Goal: Information Seeking & Learning: Learn about a topic

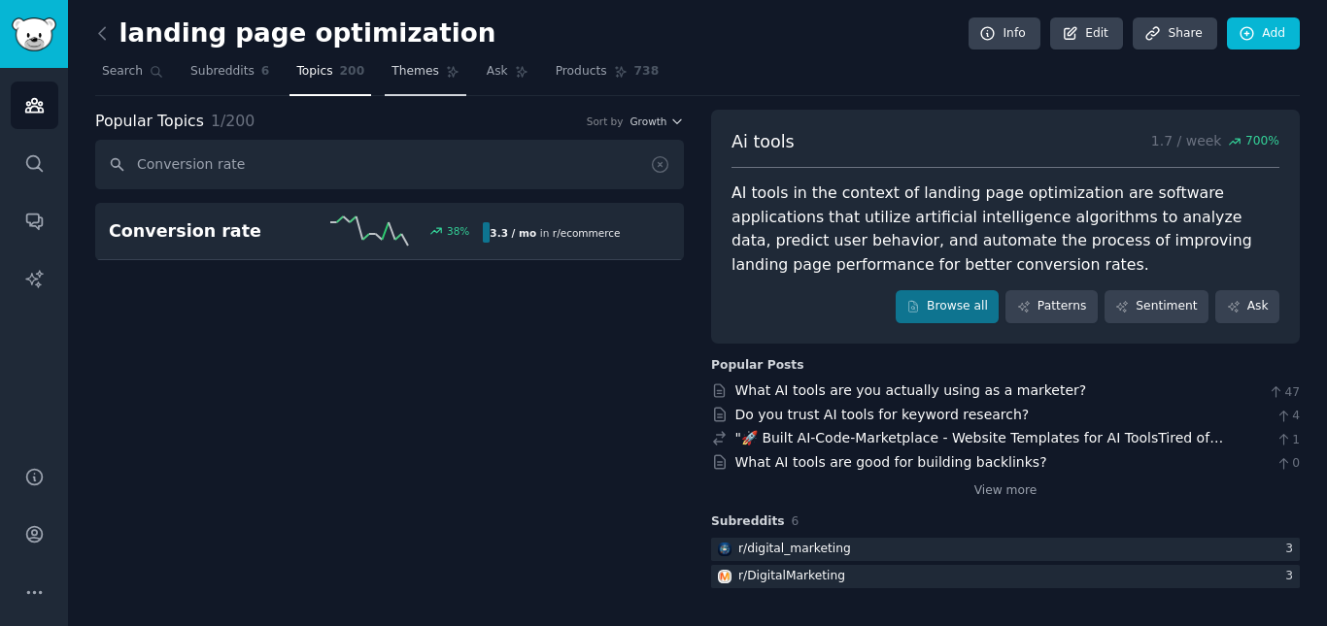
click at [403, 71] on span "Themes" at bounding box center [415, 71] width 48 height 17
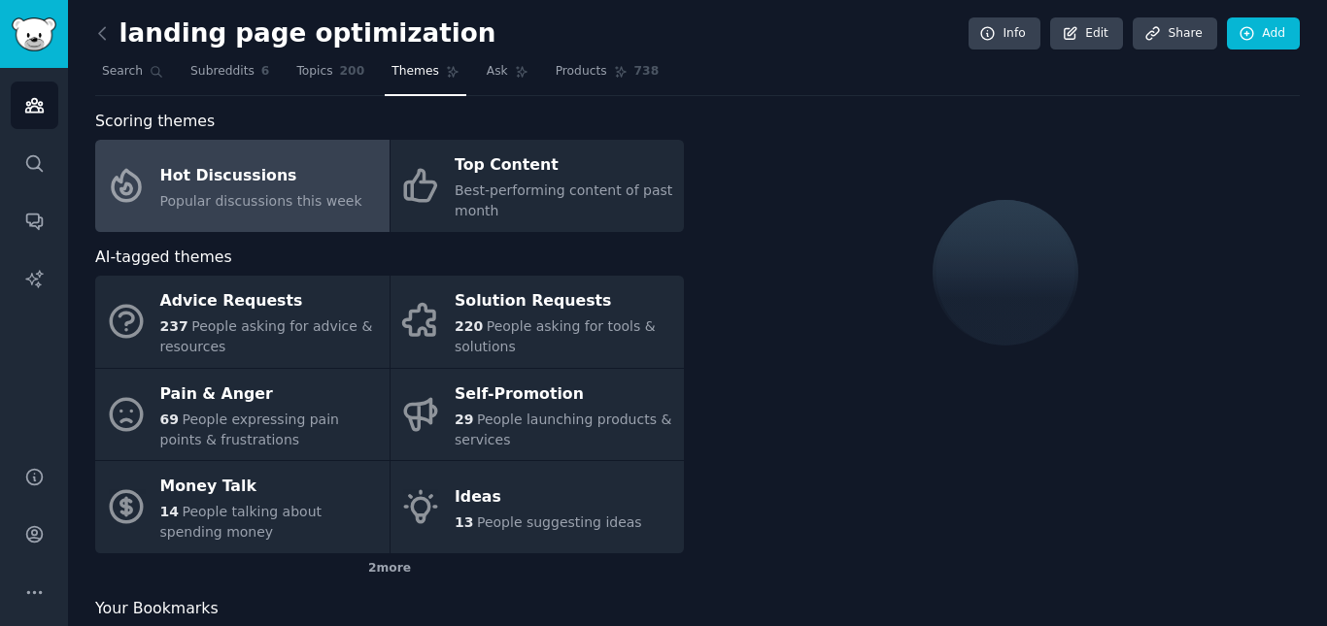
click at [123, 130] on span "Scoring themes" at bounding box center [154, 122] width 119 height 24
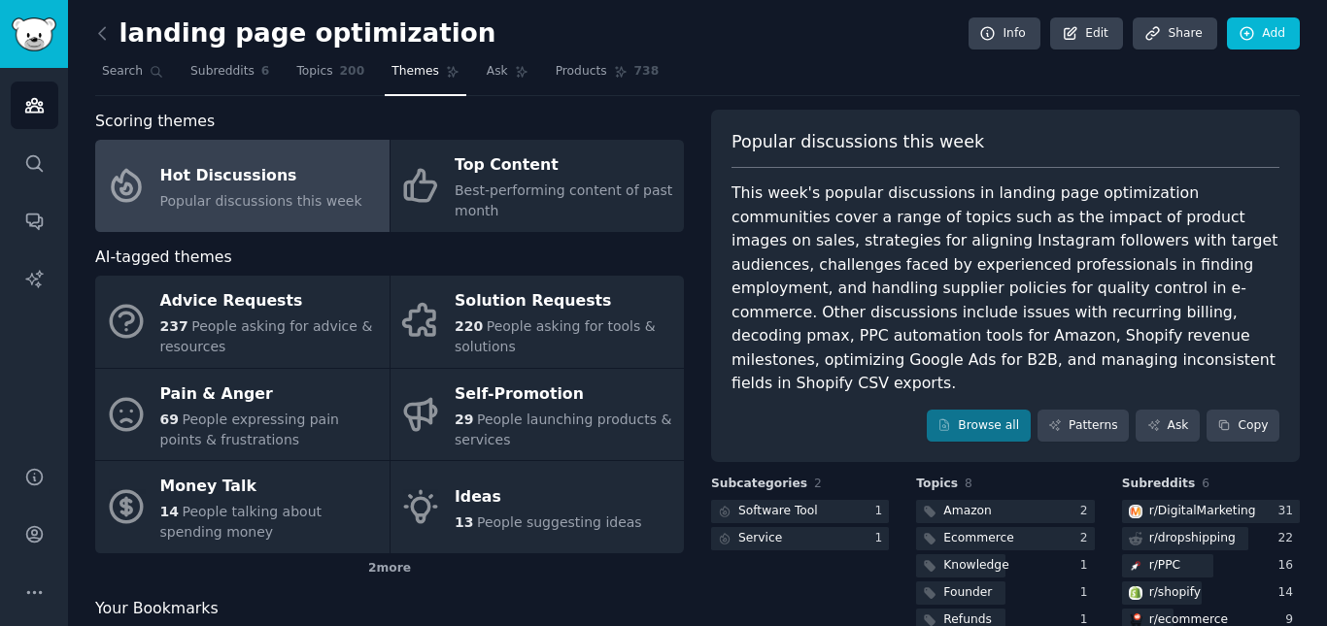
click at [759, 185] on div "This week's popular discussions in landing page optimization communities cover …" at bounding box center [1005, 289] width 548 height 215
click at [762, 137] on span "Popular discussions this week" at bounding box center [857, 142] width 252 height 24
click at [806, 105] on div "landing page optimization Info Edit Share Add Search Subreddits 6 Topics 200 Th…" at bounding box center [697, 372] width 1204 height 690
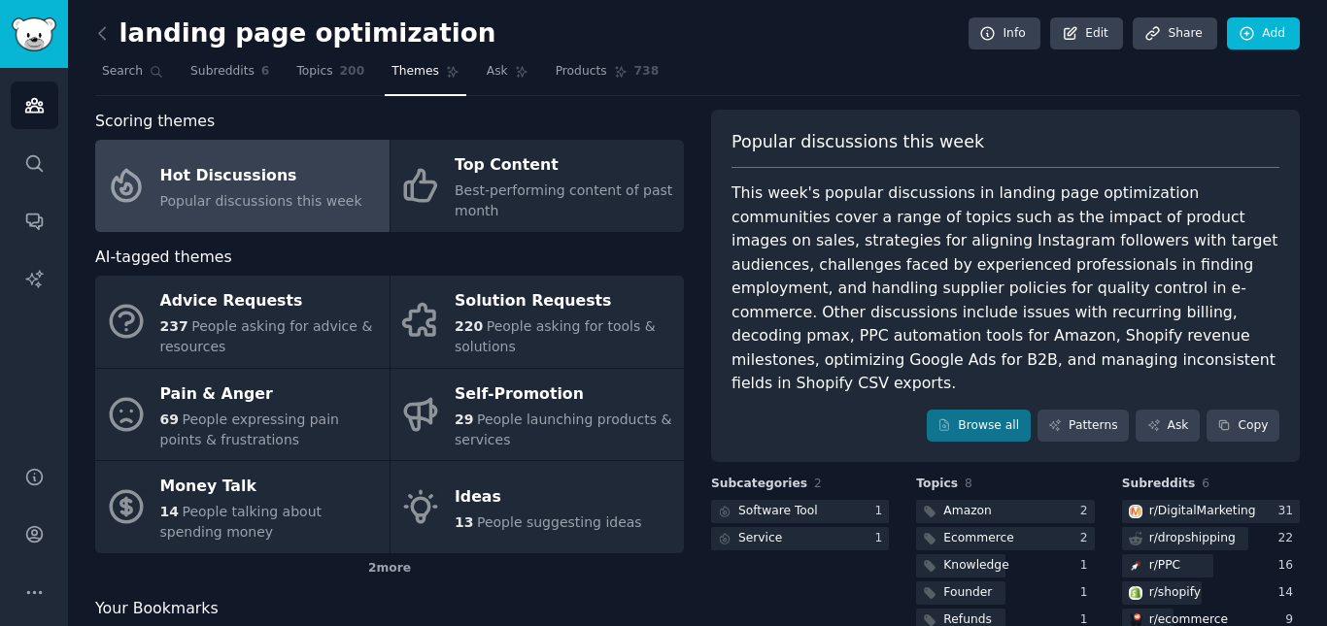
click at [759, 155] on div "Popular discussions this week" at bounding box center [1005, 149] width 548 height 39
click at [765, 152] on div "Popular discussions this week" at bounding box center [1005, 149] width 548 height 39
click at [765, 152] on span "Popular discussions this week" at bounding box center [857, 142] width 252 height 24
click at [505, 127] on div "Scoring themes" at bounding box center [389, 122] width 588 height 24
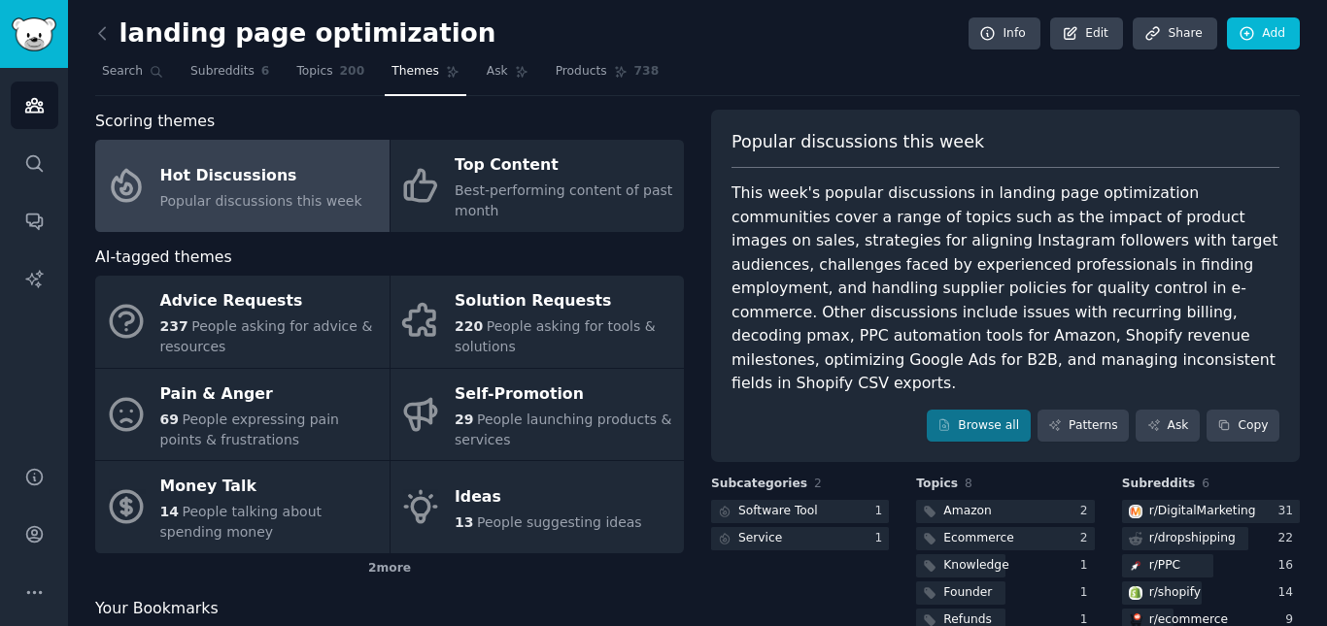
click at [723, 144] on div "Popular discussions this week This week's popular discussions in landing page o…" at bounding box center [1005, 286] width 588 height 353
copy span "Popular discussions this week"
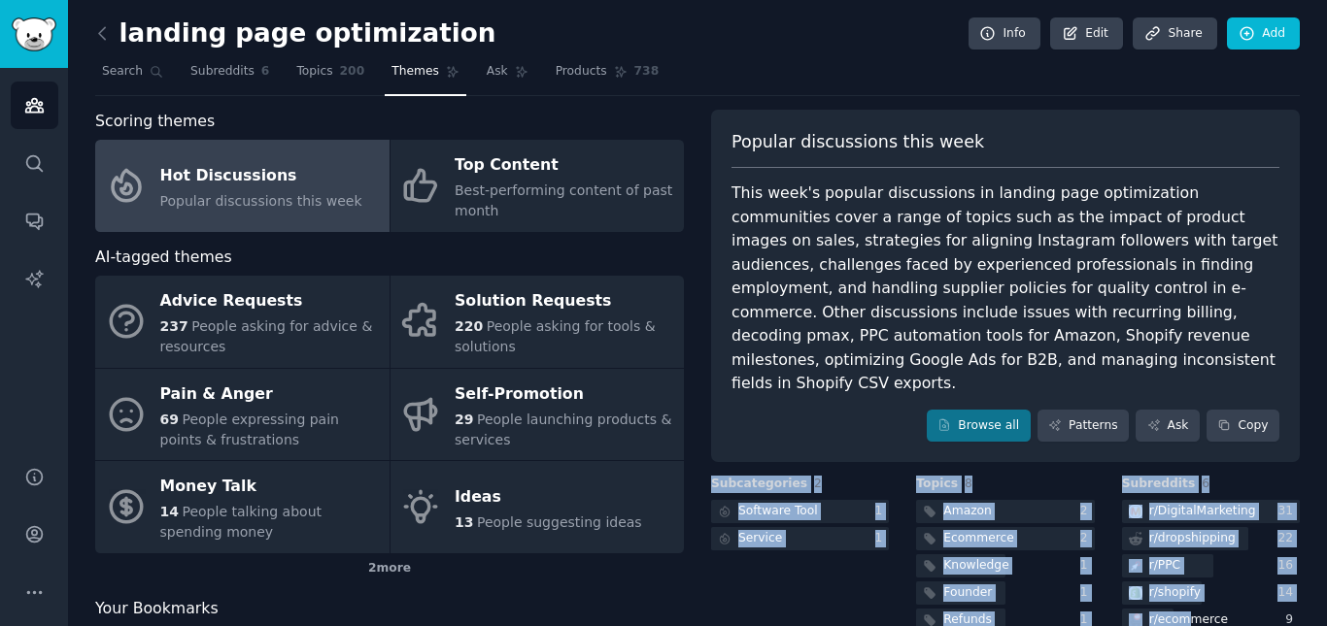
scroll to position [94, 0]
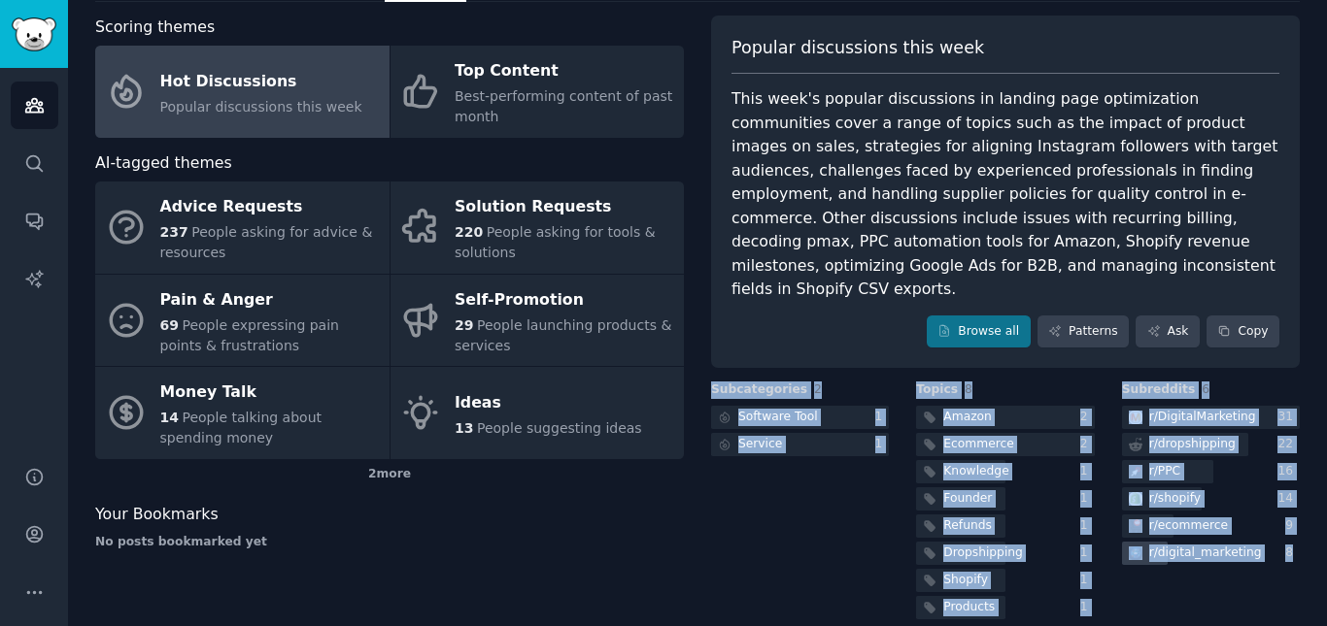
drag, startPoint x: 707, startPoint y: 461, endPoint x: 1291, endPoint y: 528, distance: 587.5
click at [1291, 528] on div "Scoring themes Hot Discussions Popular discussions this week Top Content Best-p…" at bounding box center [697, 320] width 1204 height 608
copy div "Subcategories 2 Software Tool 1 Service 1 Topics 8 Amazon 2 Ecommerce 2 Knowled…"
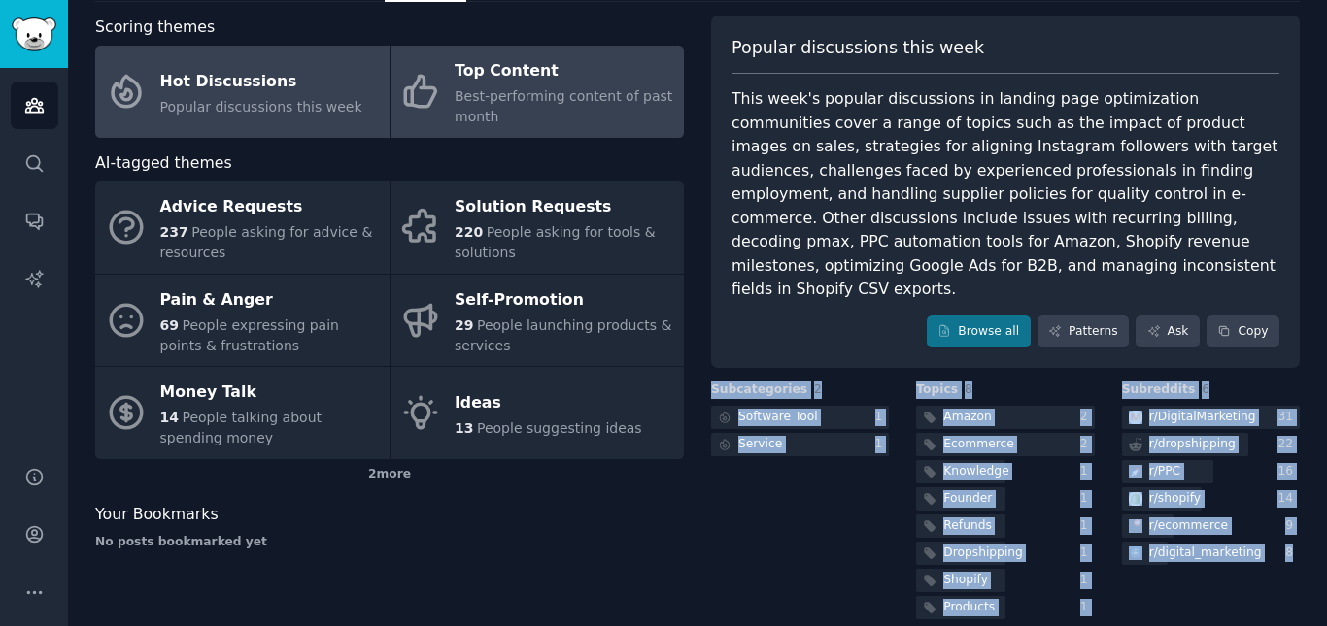
click at [497, 63] on div "Top Content" at bounding box center [563, 71] width 219 height 31
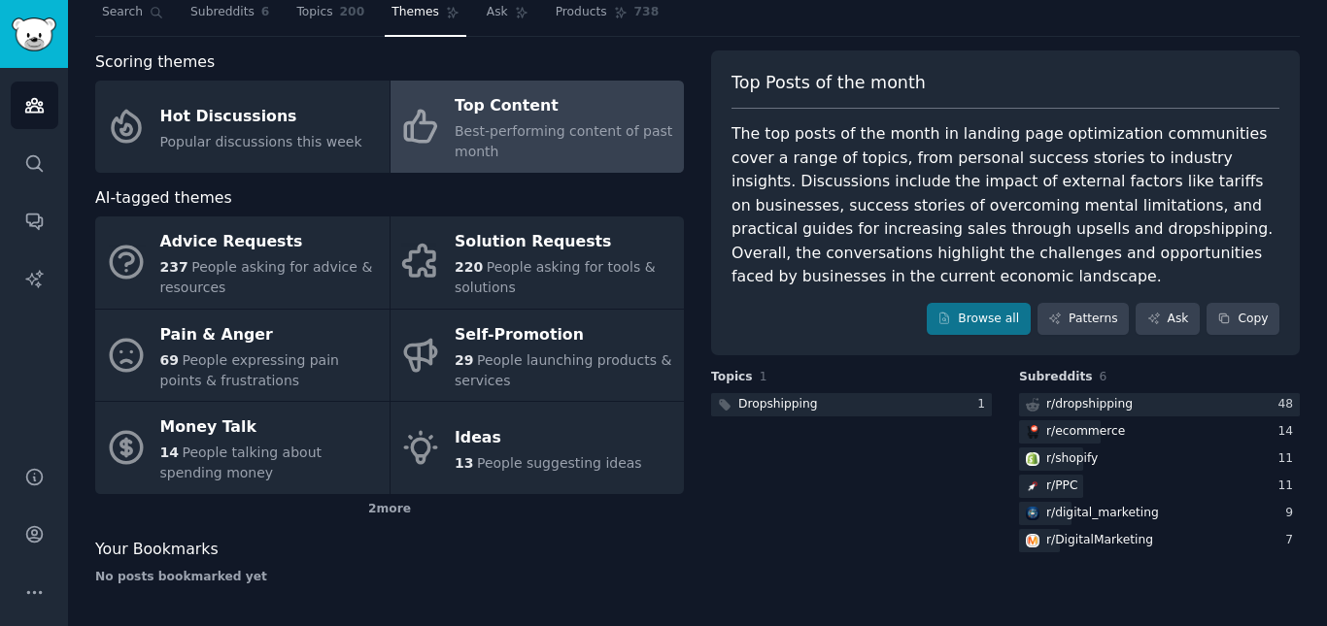
click at [791, 74] on span "Top Posts of the month" at bounding box center [828, 83] width 194 height 24
copy span "Top Posts of the month"
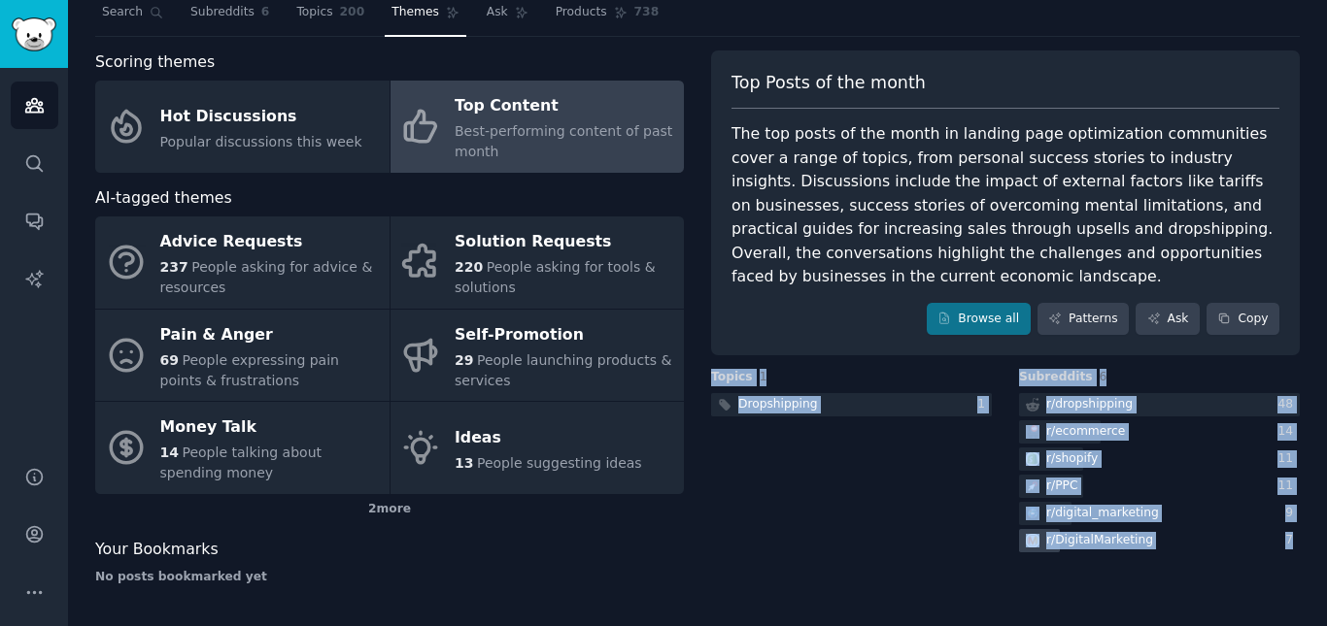
drag, startPoint x: 705, startPoint y: 350, endPoint x: 1290, endPoint y: 520, distance: 608.8
click at [1290, 520] on div "Scoring themes Hot Discussions Popular discussions this week Top Content Best-p…" at bounding box center [697, 325] width 1204 height 550
copy div "Topics 1 Dropshipping 1 Subreddits 6 r/ dropshipping 48 r/ ecommerce 14 r/ shop…"
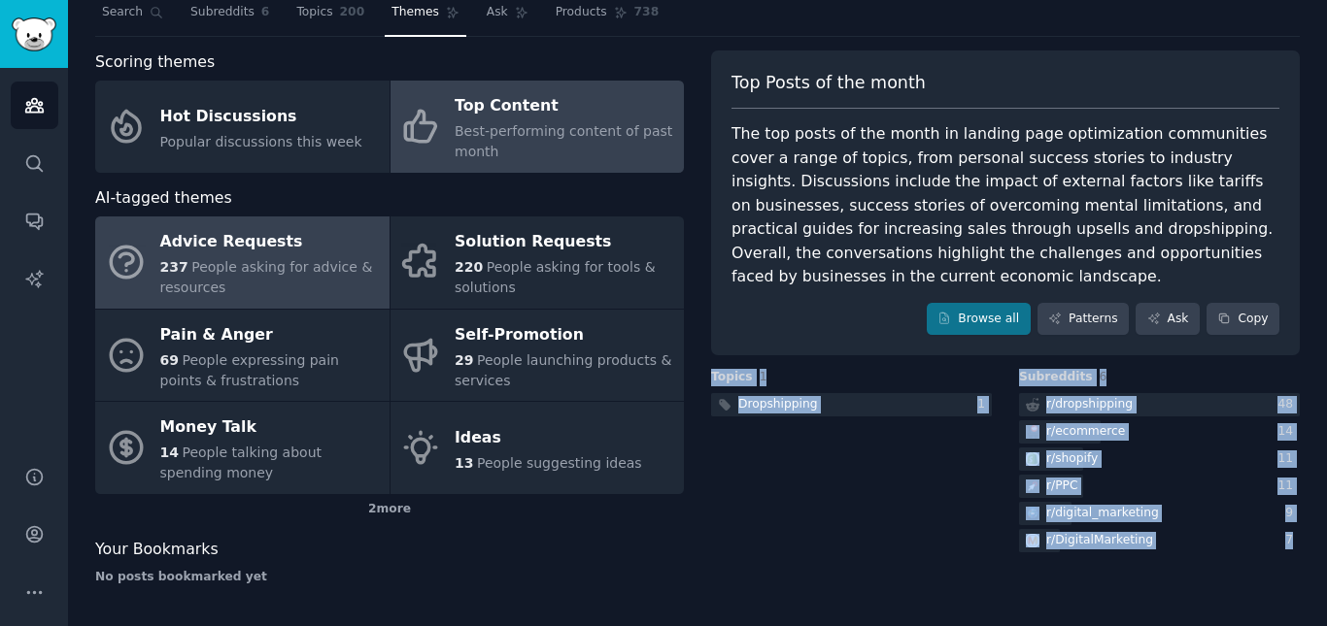
click at [249, 276] on span "People asking for advice & resources" at bounding box center [266, 277] width 213 height 36
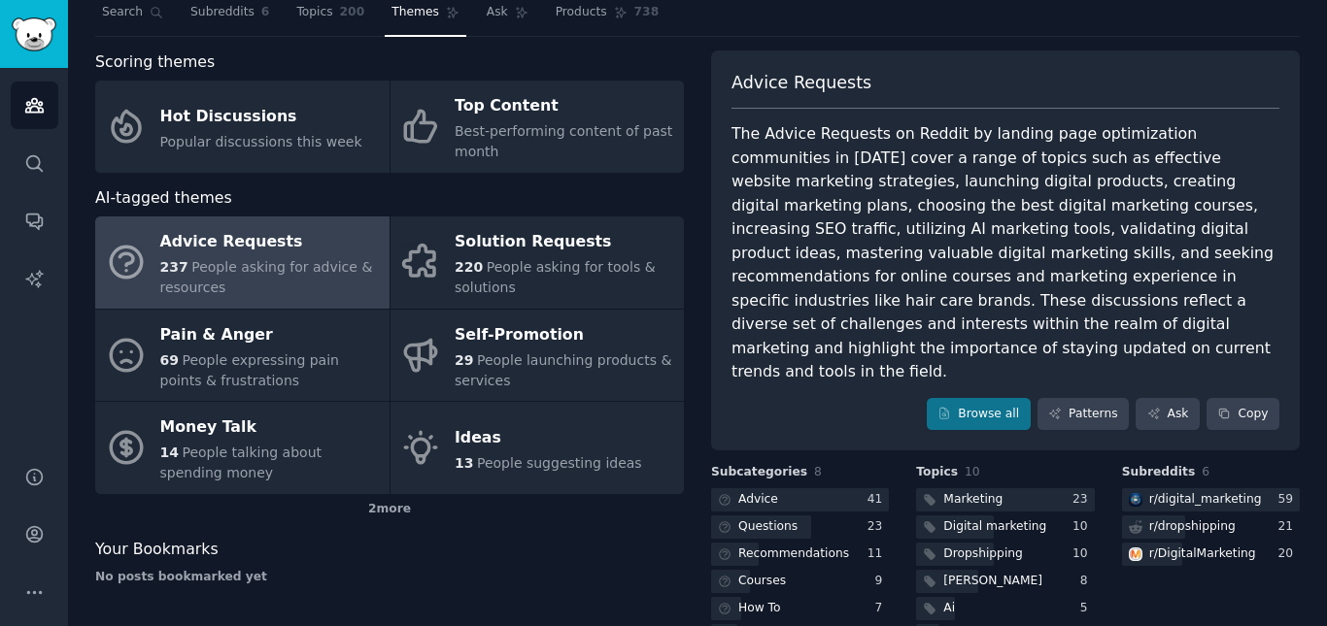
click at [763, 86] on span "Advice Requests" at bounding box center [801, 83] width 140 height 24
copy span "Advice Requests"
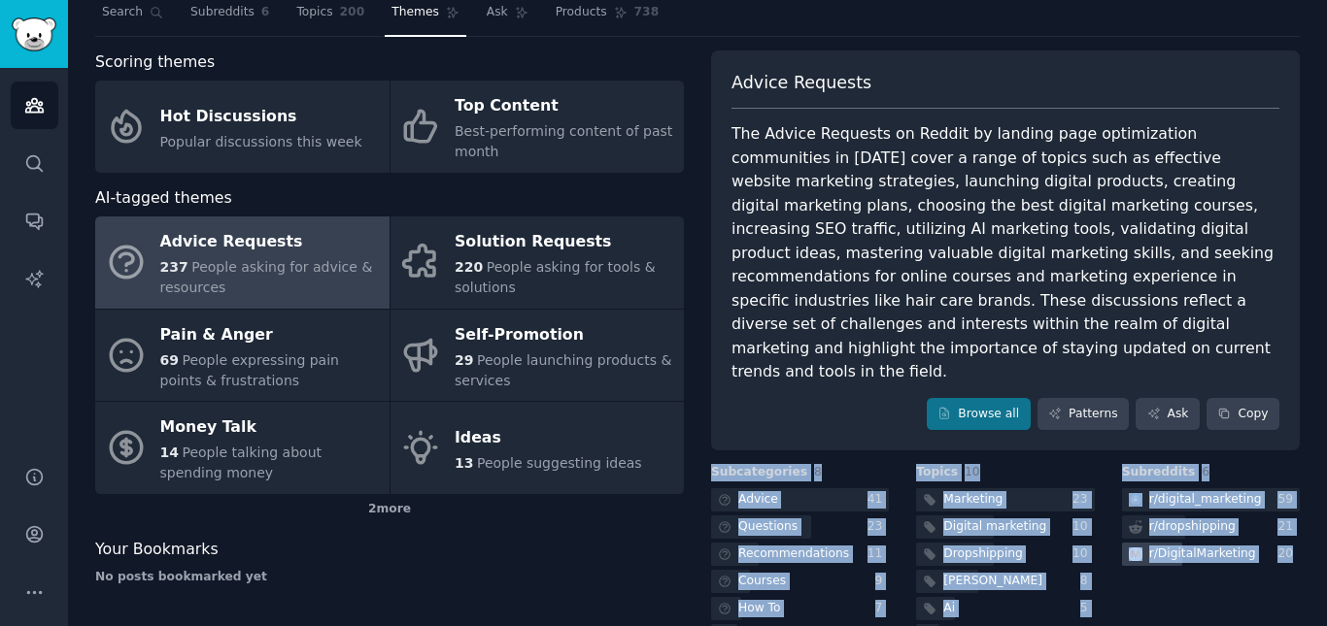
drag, startPoint x: 696, startPoint y: 420, endPoint x: 1292, endPoint y: 514, distance: 602.7
click at [1292, 514] on div "Scoring themes Hot Discussions Popular discussions this week Top Content Best-p…" at bounding box center [697, 405] width 1204 height 710
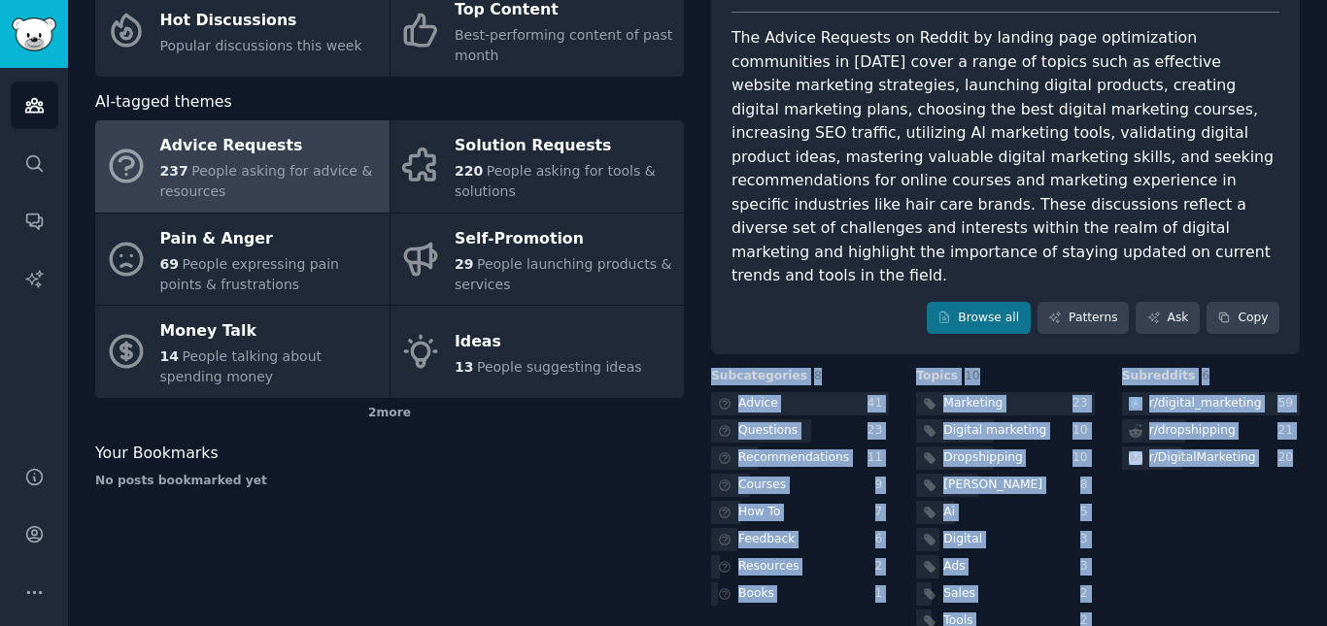
scroll to position [173, 0]
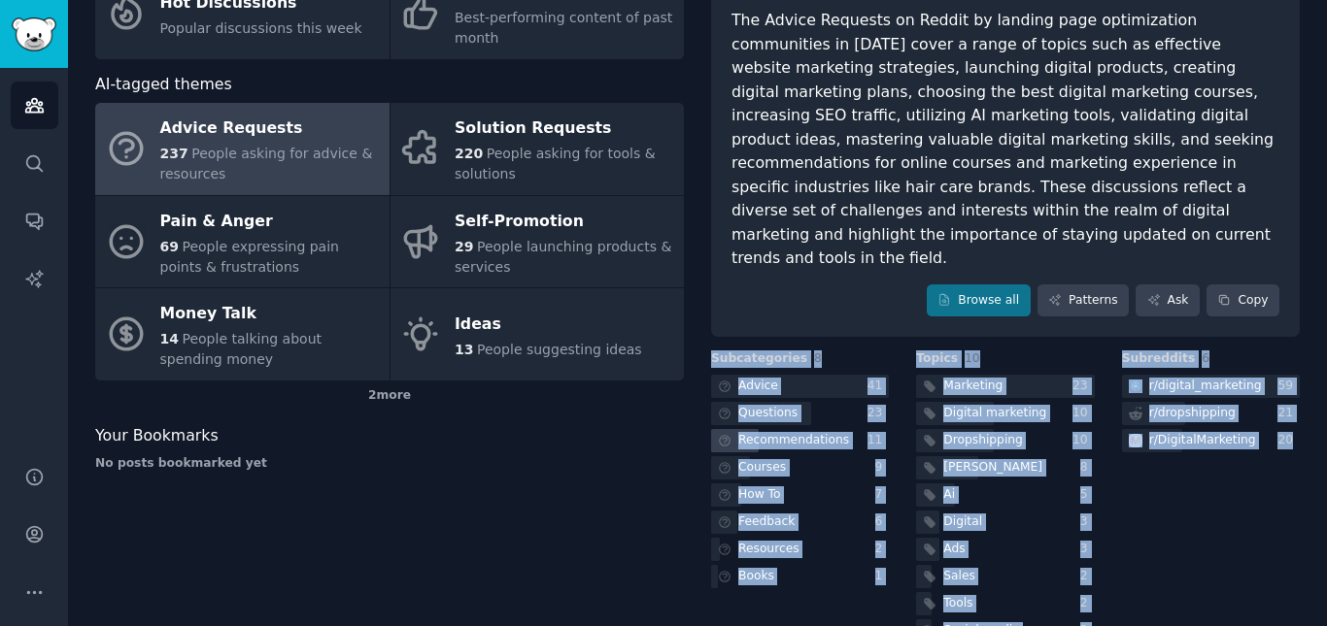
copy div "Subcategories 8 Advice 41 Questions 23 Recommendations 11 Courses 9 How To 7 Fe…"
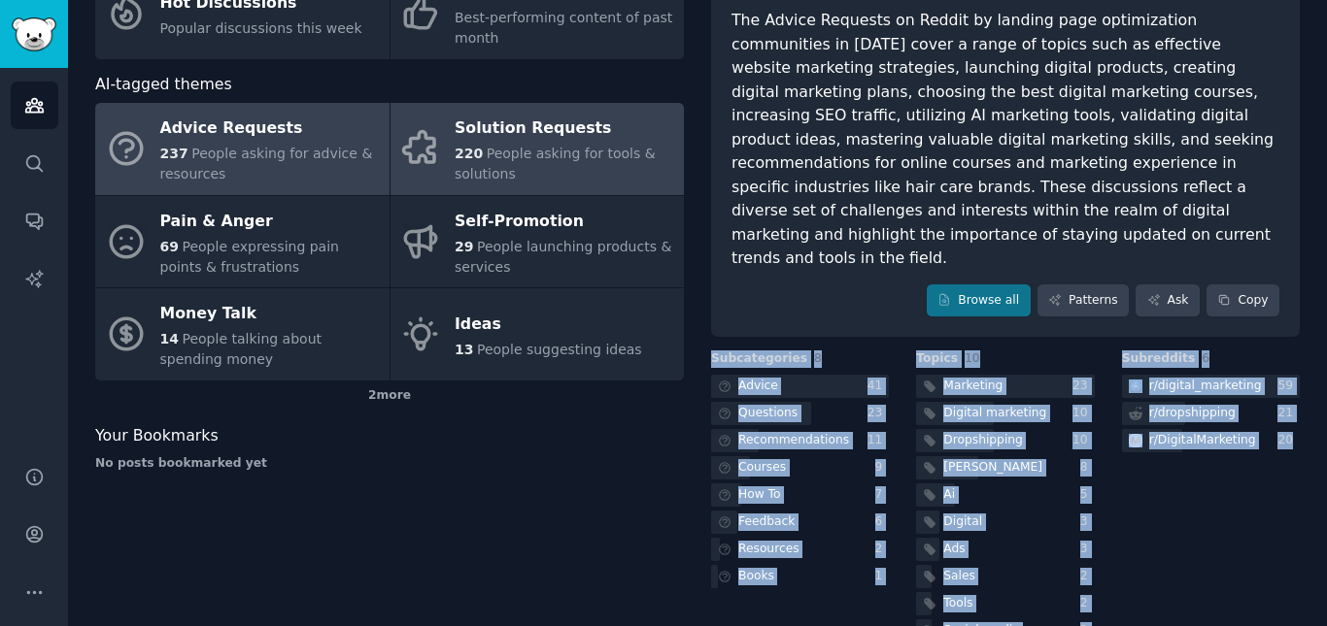
click at [449, 158] on link "Solution Requests 220 People asking for tools & solutions" at bounding box center [537, 149] width 294 height 92
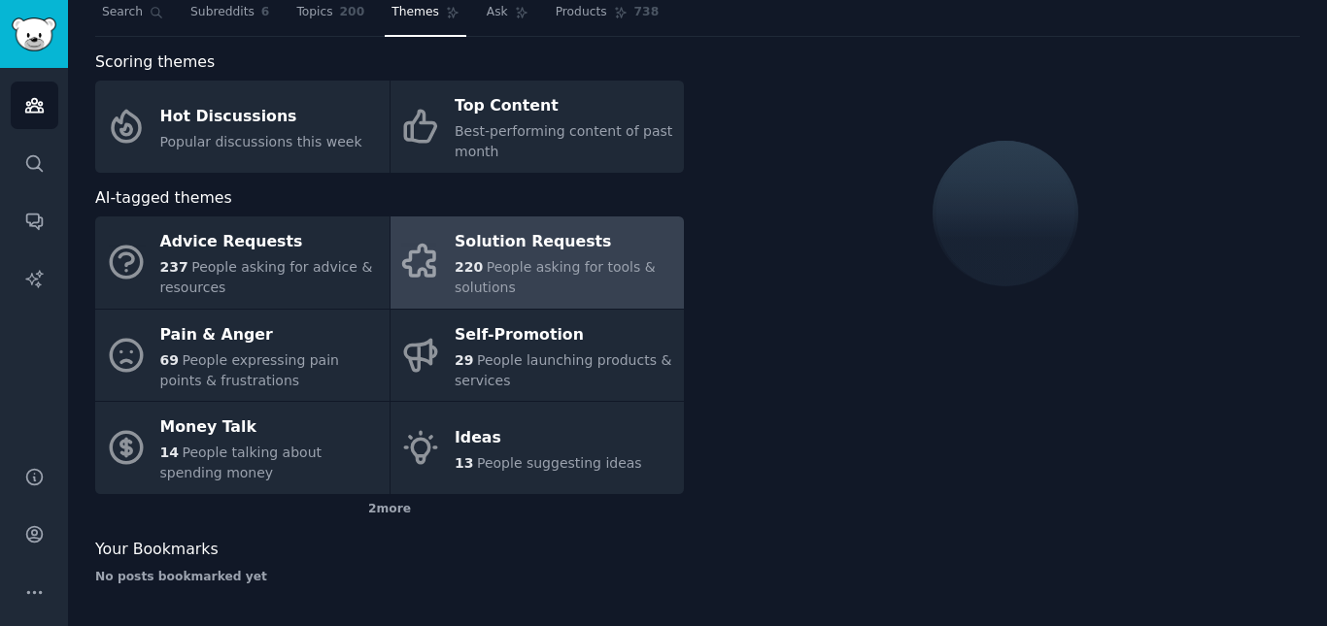
scroll to position [125, 0]
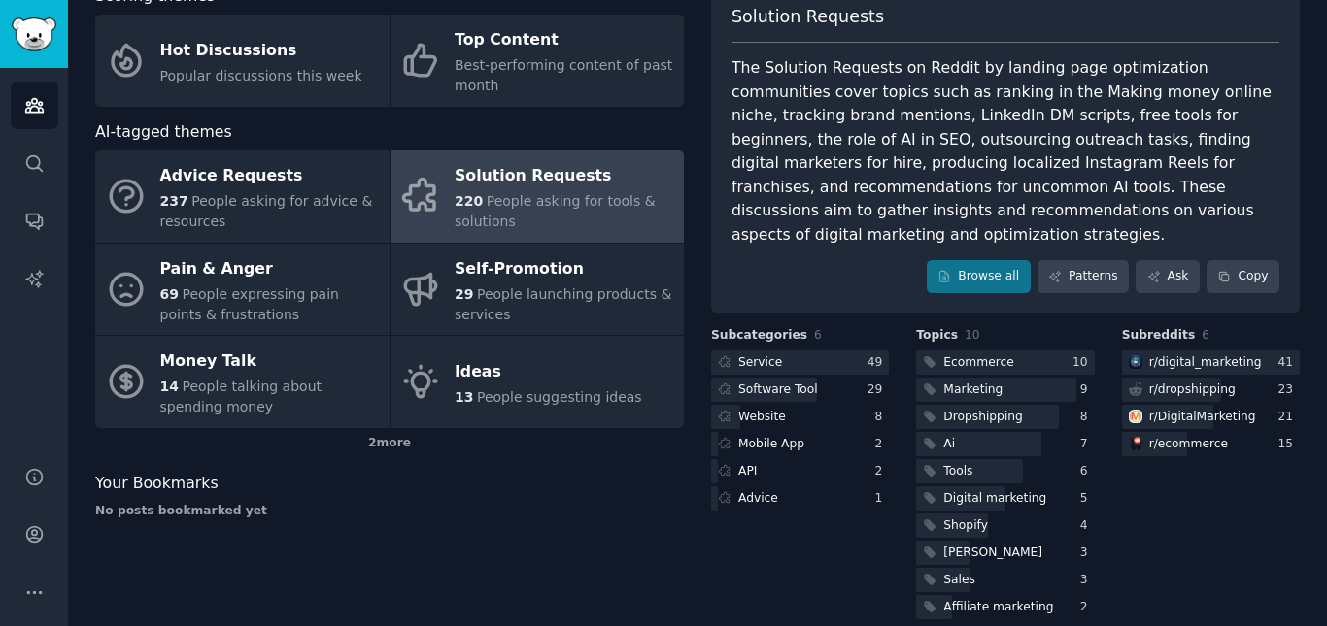
click at [796, 25] on span "Solution Requests" at bounding box center [807, 17] width 152 height 24
copy span "Solution Requests"
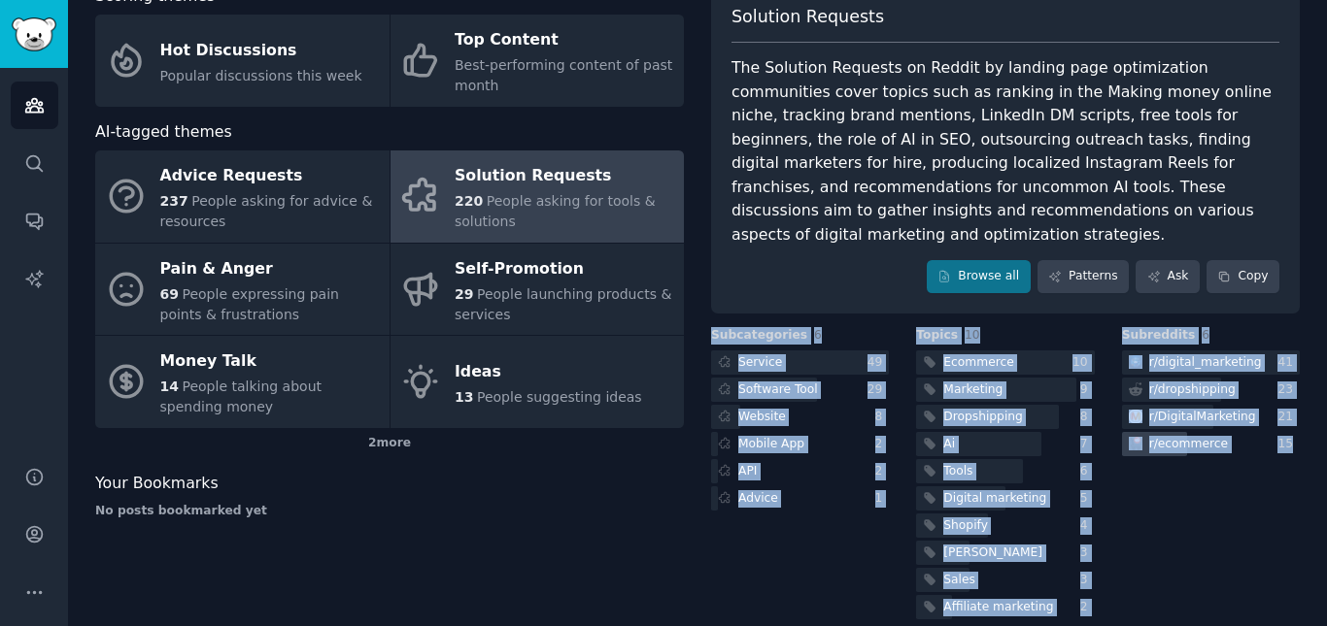
drag, startPoint x: 699, startPoint y: 308, endPoint x: 1292, endPoint y: 424, distance: 603.7
click at [1292, 424] on div "Scoring themes Hot Discussions Popular discussions this week Top Content Best-p…" at bounding box center [697, 303] width 1204 height 639
copy div "Subcategories 6 Service 49 Software Tool 29 Website 8 Mobile App 2 API 2 Advice…"
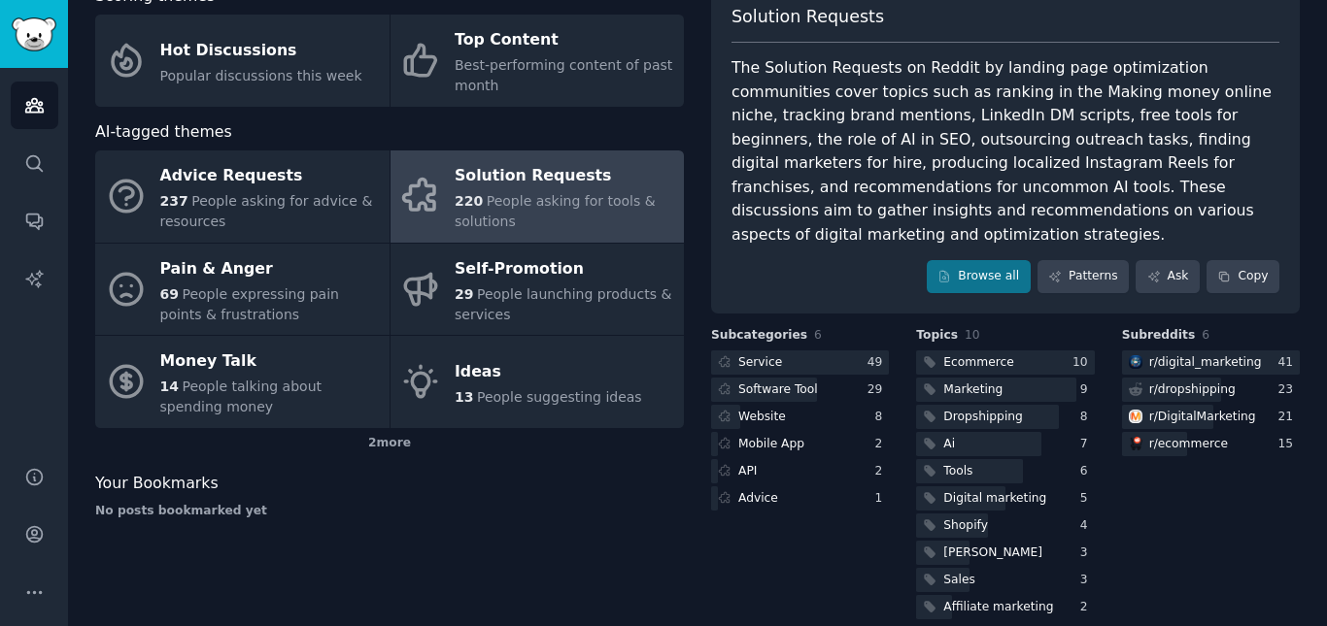
click at [353, 512] on div "No posts bookmarked yet" at bounding box center [389, 511] width 588 height 17
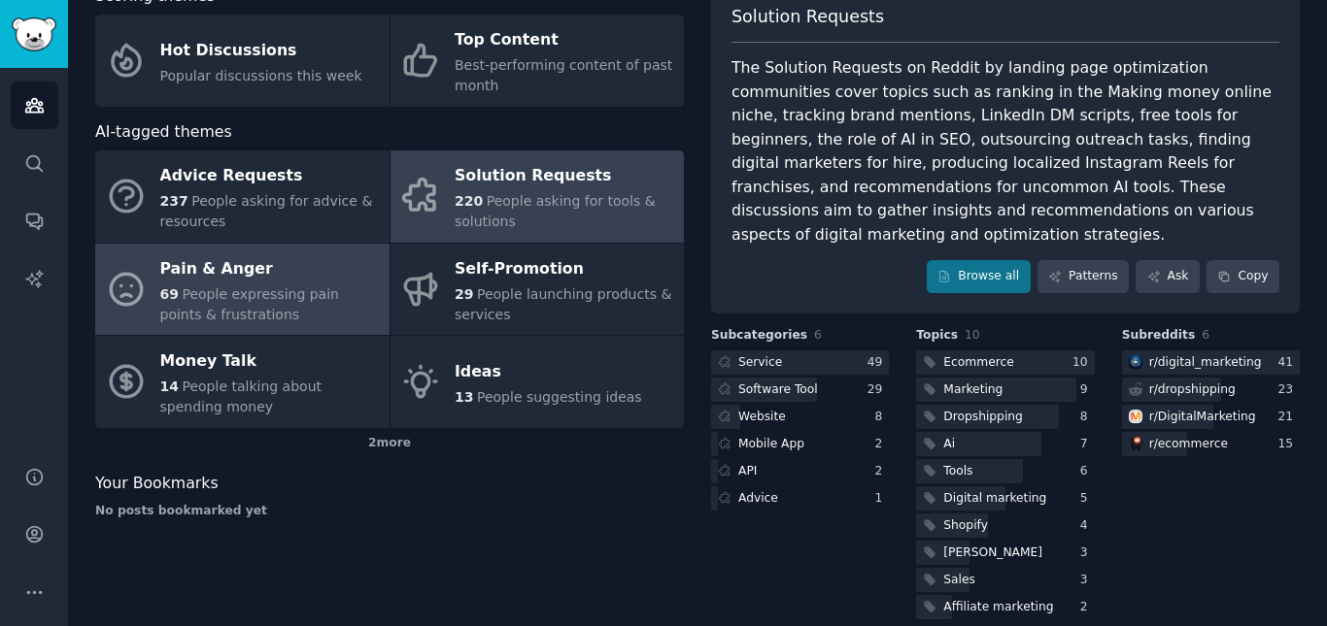
click at [224, 259] on div "Pain & Anger" at bounding box center [269, 268] width 219 height 31
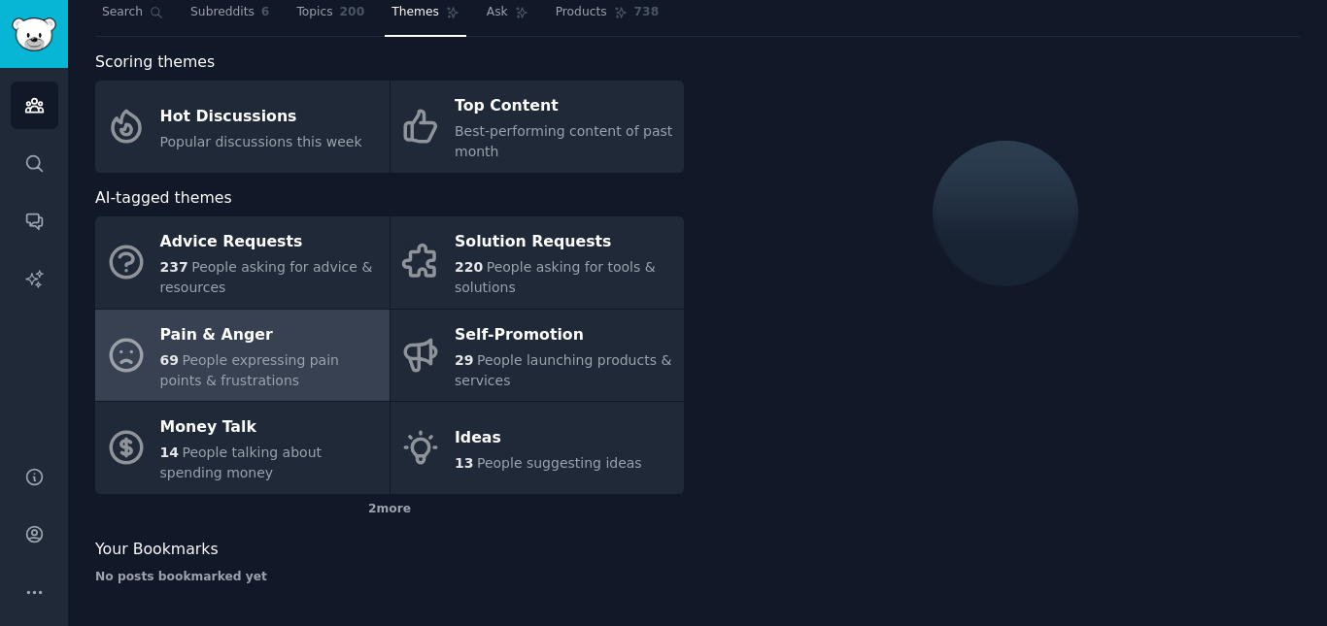
scroll to position [125, 0]
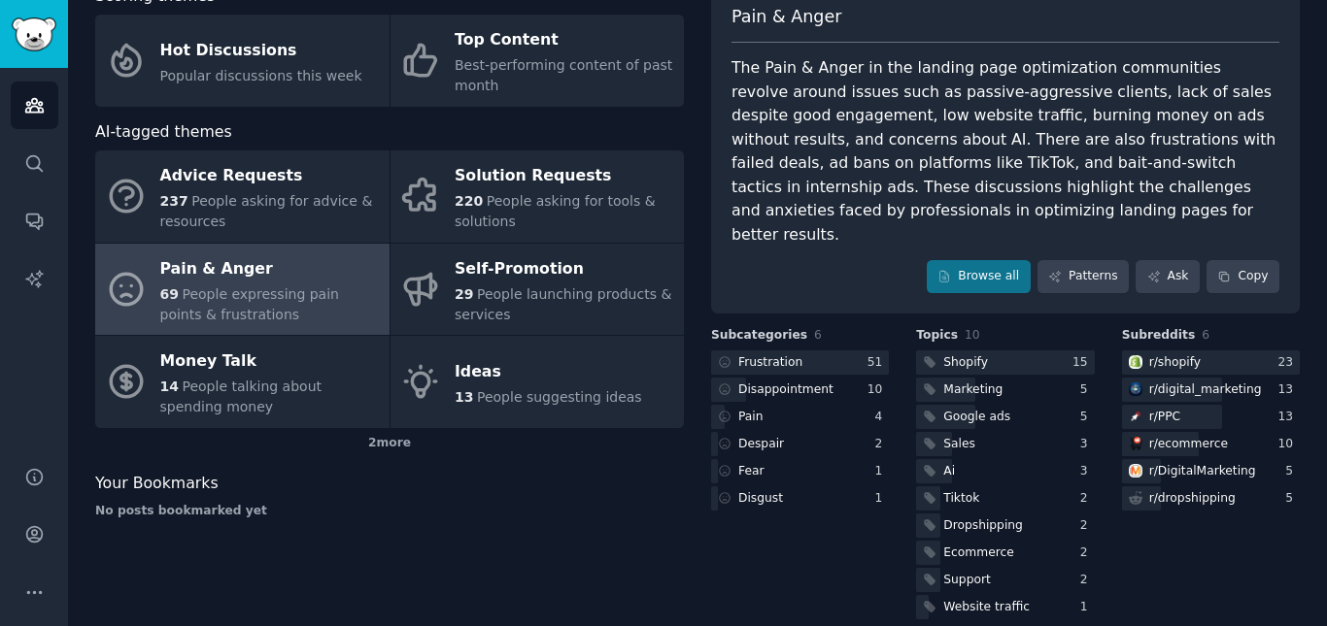
click at [788, 15] on span "Pain & Anger" at bounding box center [786, 17] width 110 height 24
click at [788, 16] on span "Pain & Anger" at bounding box center [786, 17] width 110 height 24
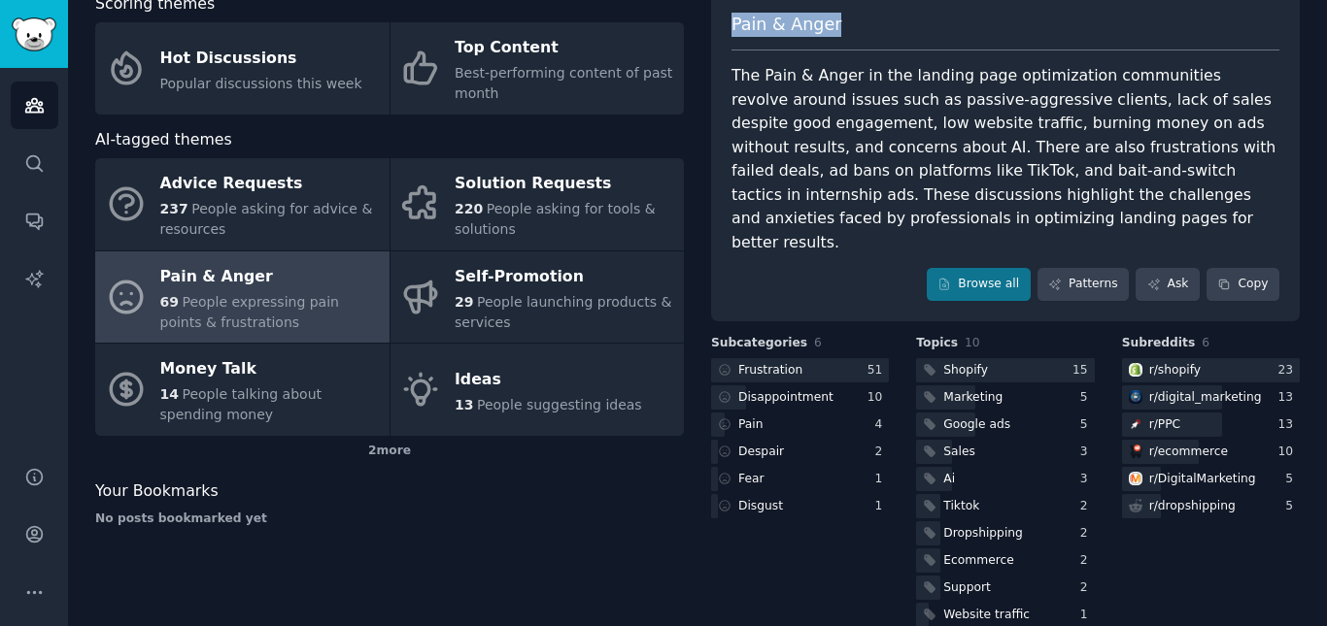
copy span "Pain & Anger"
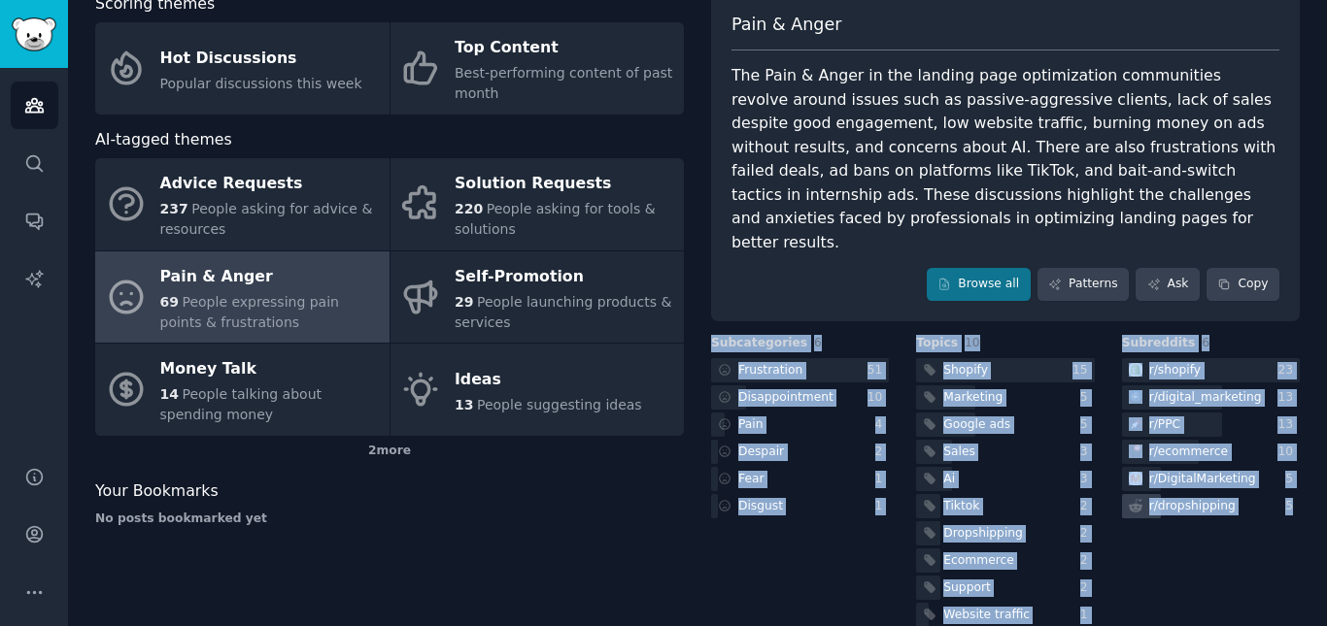
drag, startPoint x: 706, startPoint y: 313, endPoint x: 1293, endPoint y: 489, distance: 612.6
click at [1293, 489] on div "Scoring themes Hot Discussions Popular discussions this week Top Content Best-p…" at bounding box center [697, 311] width 1204 height 639
copy div "Subcategories 6 Frustration 51 Disappointment 10 Pain 4 Despair 2 Fear 1 Disgus…"
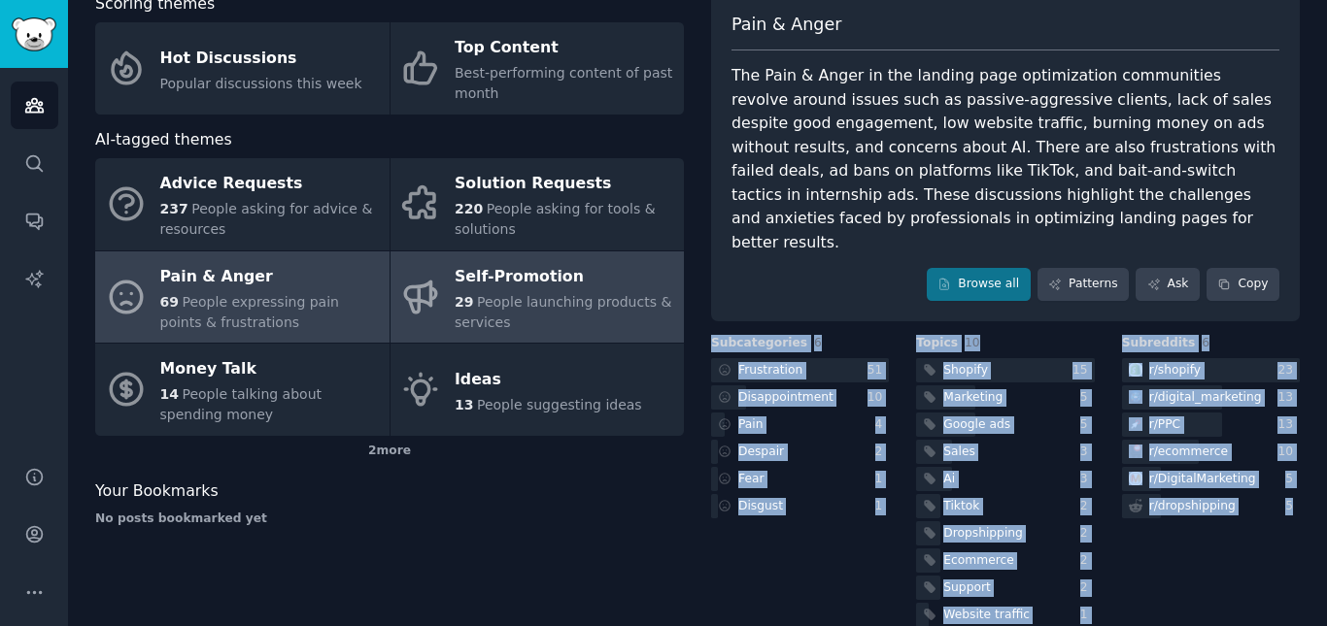
click at [474, 264] on div "Self-Promotion" at bounding box center [563, 276] width 219 height 31
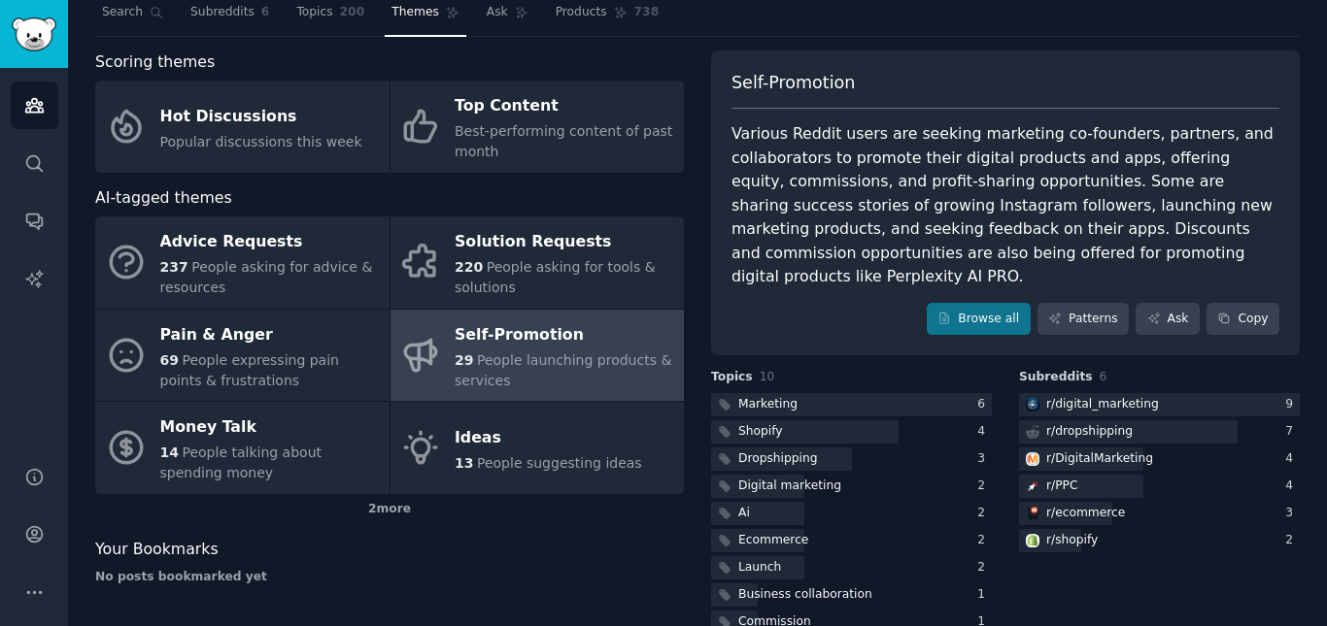
scroll to position [101, 0]
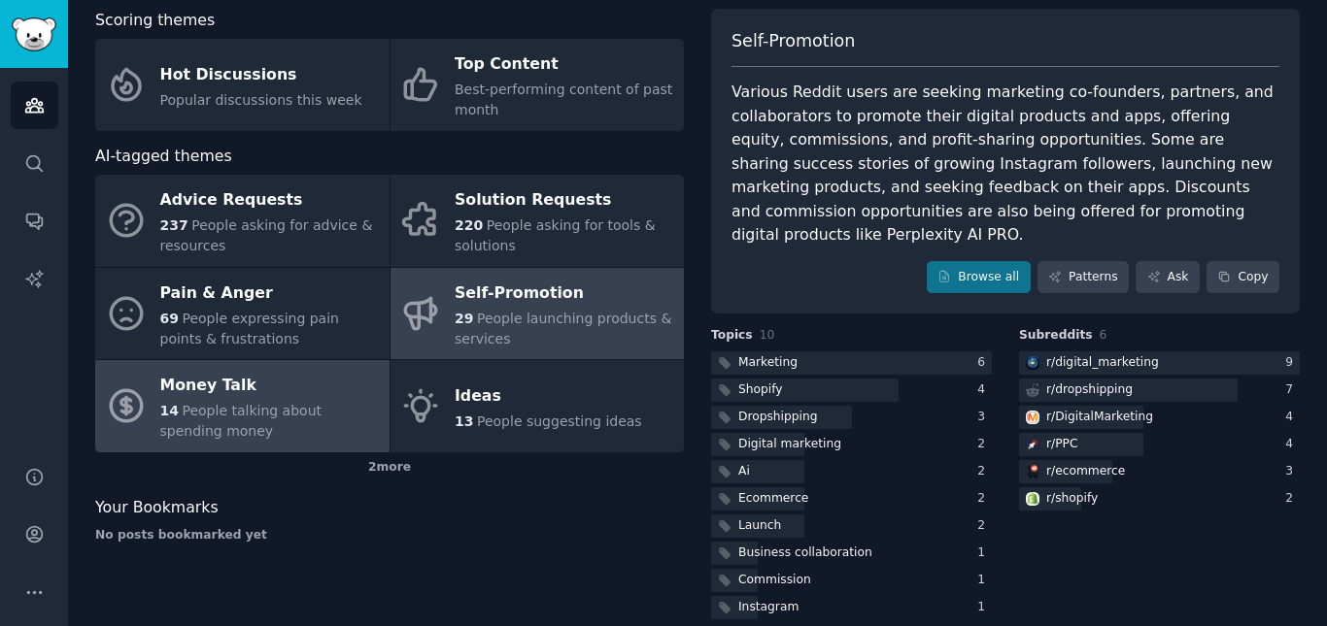
click at [251, 411] on span "People talking about spending money" at bounding box center [241, 421] width 162 height 36
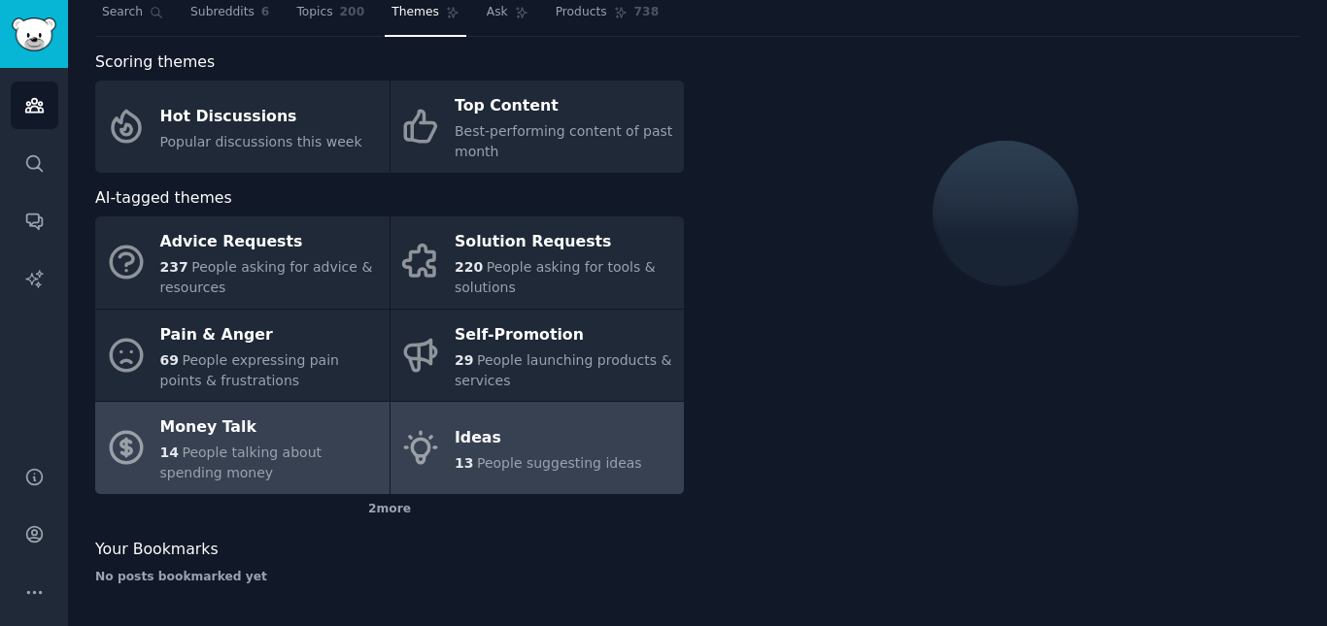
scroll to position [101, 0]
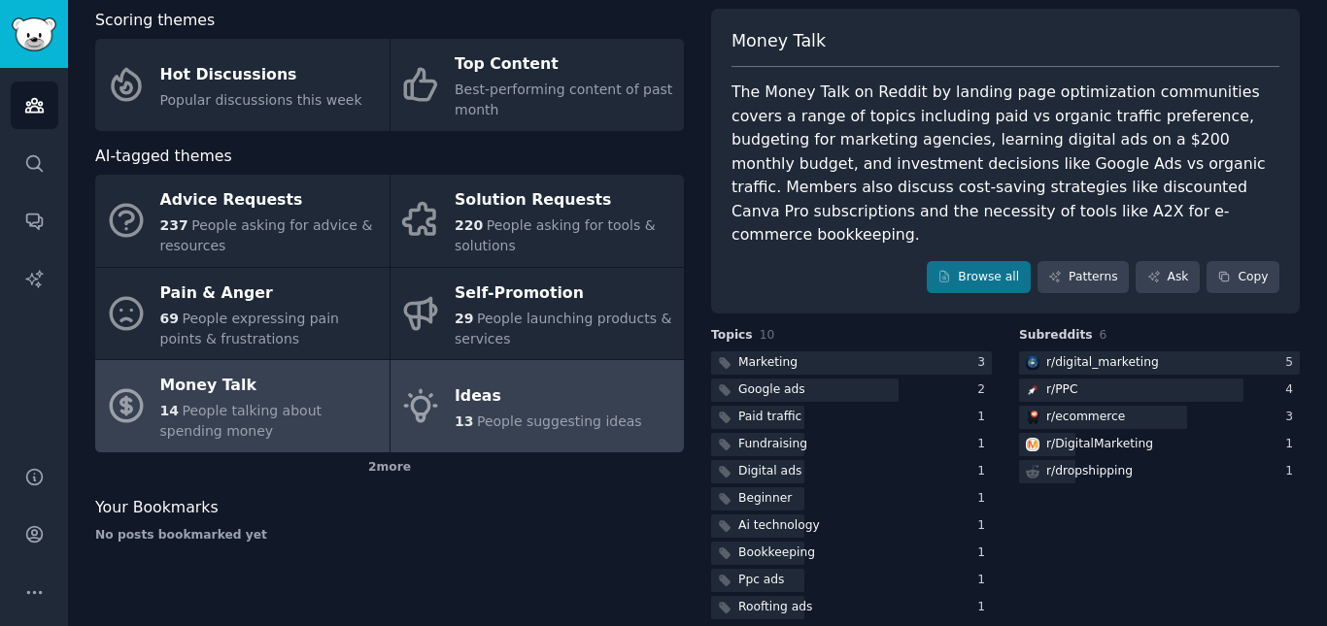
click at [518, 407] on div "Ideas" at bounding box center [547, 396] width 187 height 31
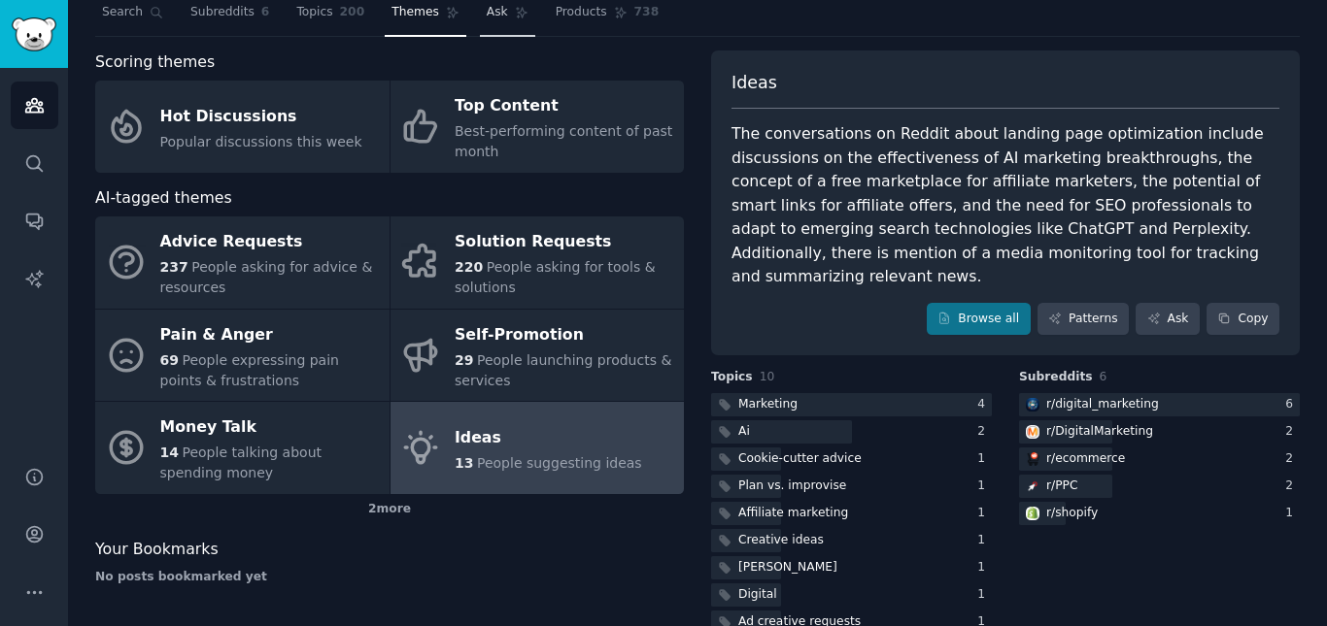
scroll to position [101, 0]
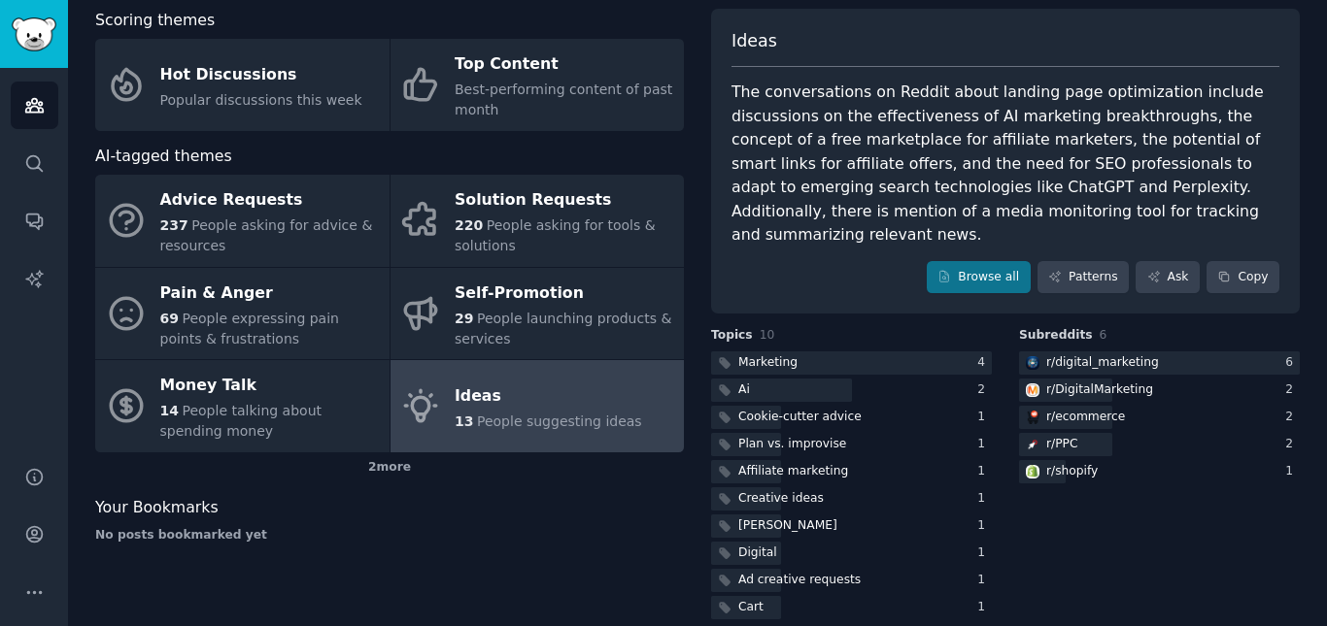
click at [501, 510] on div "Your Bookmarks" at bounding box center [389, 508] width 588 height 24
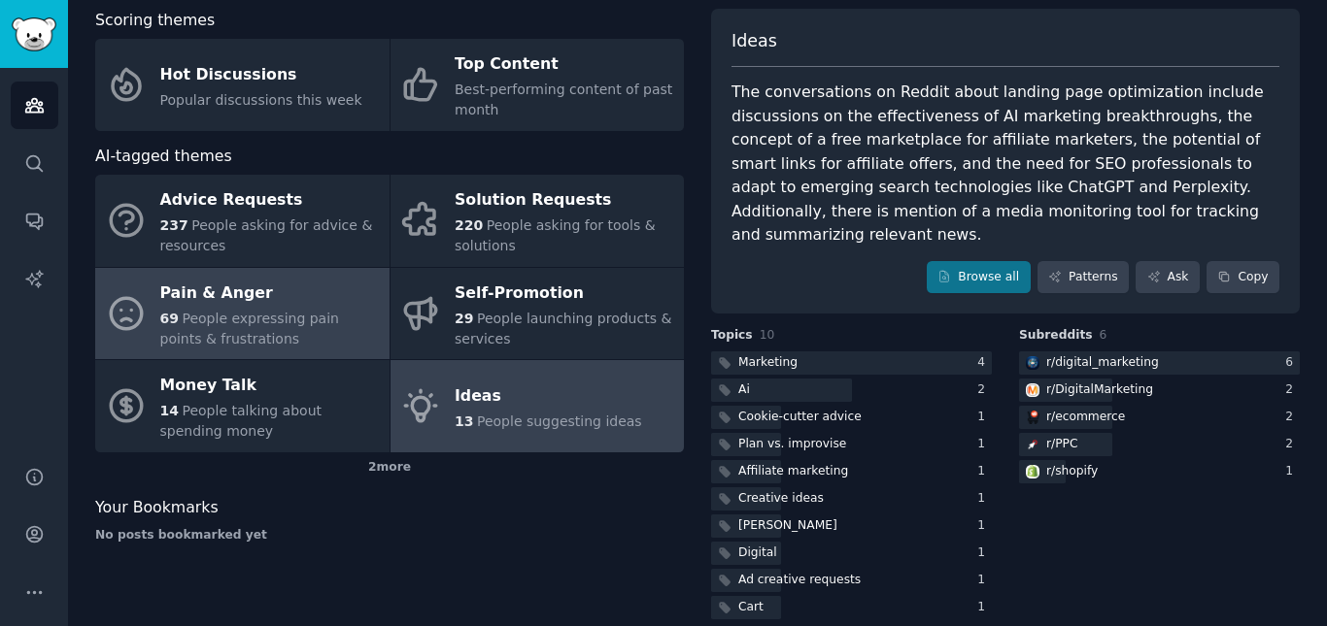
click at [283, 287] on div "Pain & Anger" at bounding box center [269, 293] width 219 height 31
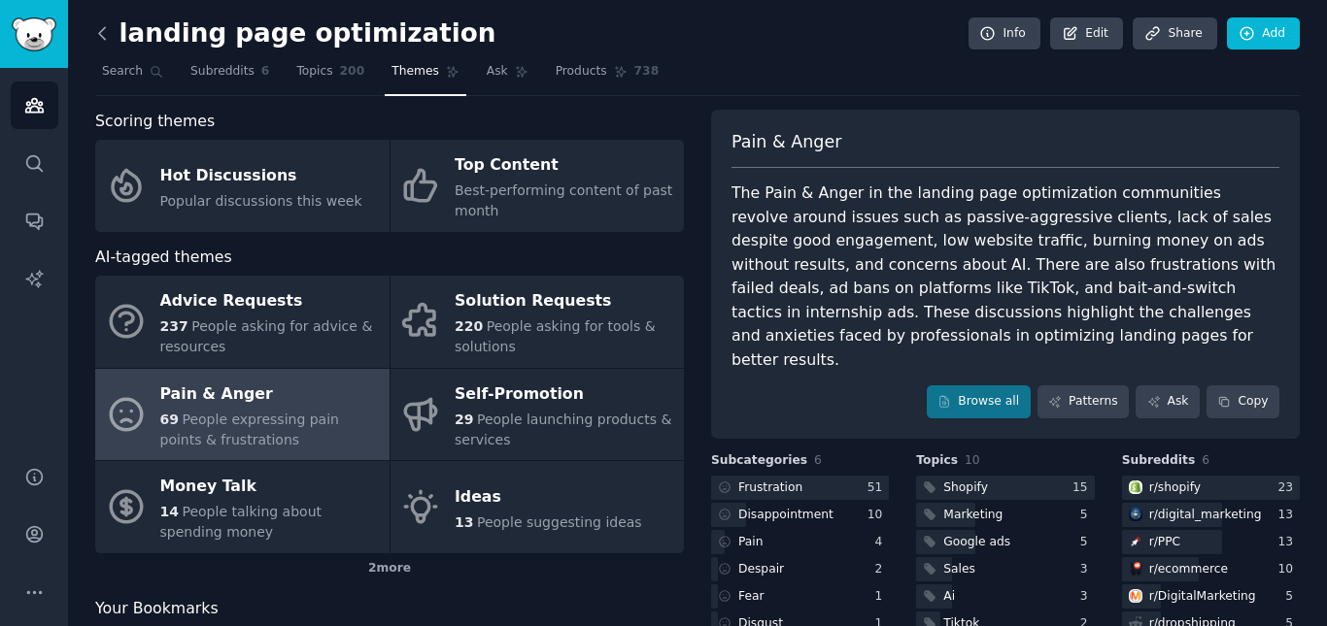
click at [110, 41] on icon at bounding box center [102, 33] width 20 height 20
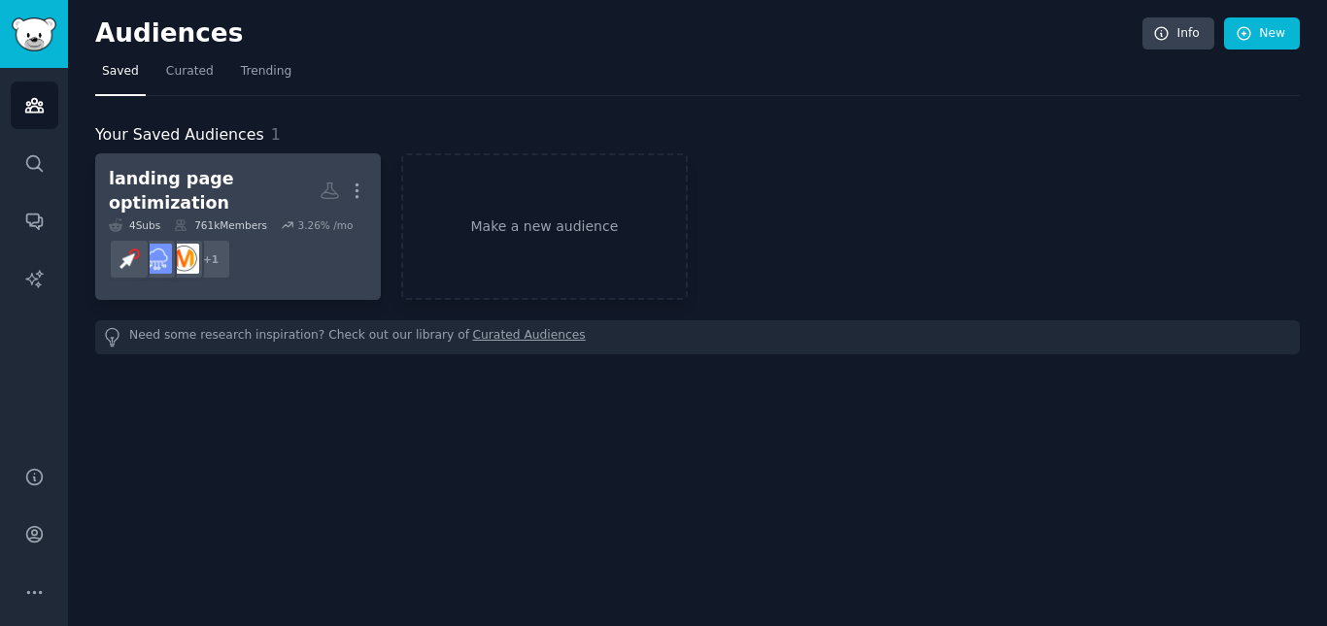
click at [198, 218] on div "761k Members" at bounding box center [220, 225] width 93 height 14
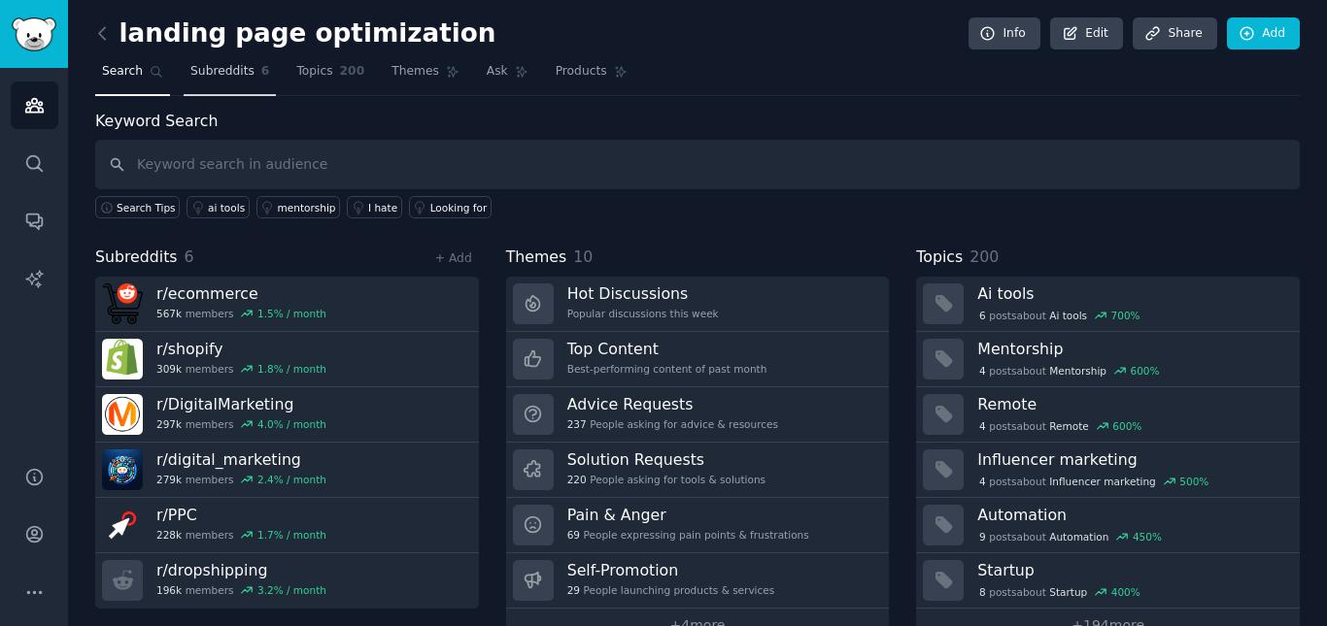
click at [205, 67] on span "Subreddits" at bounding box center [222, 71] width 64 height 17
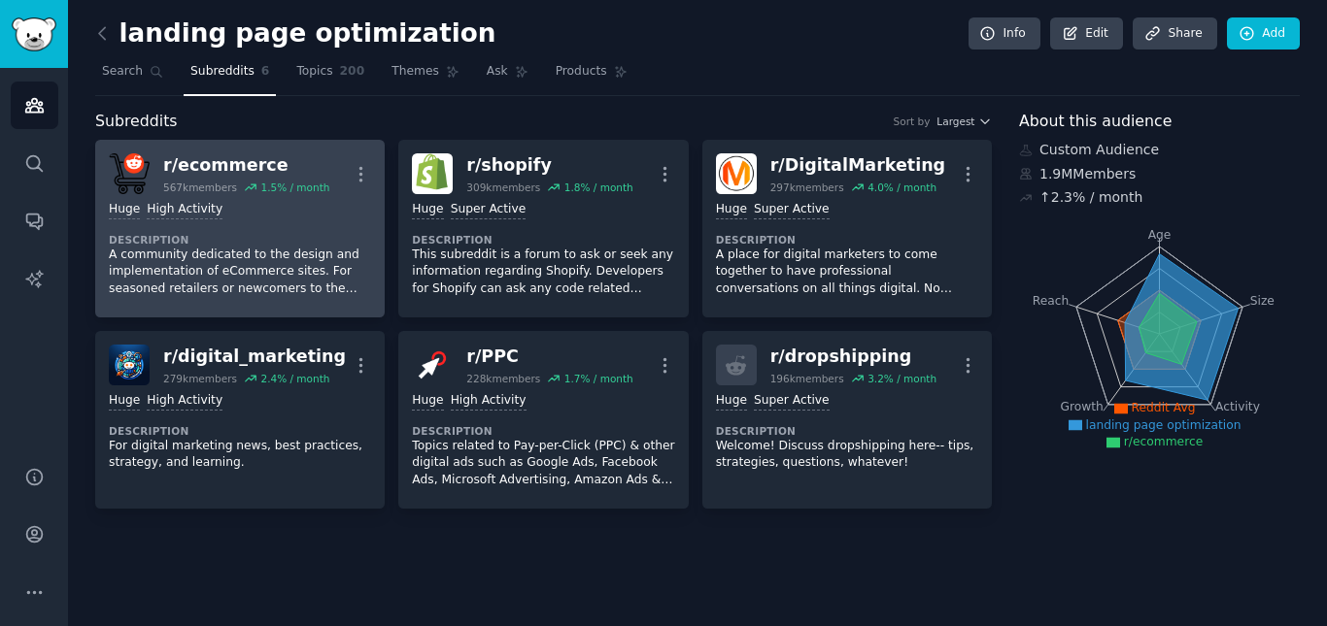
click at [286, 190] on div "1.5 % / month" at bounding box center [294, 188] width 69 height 14
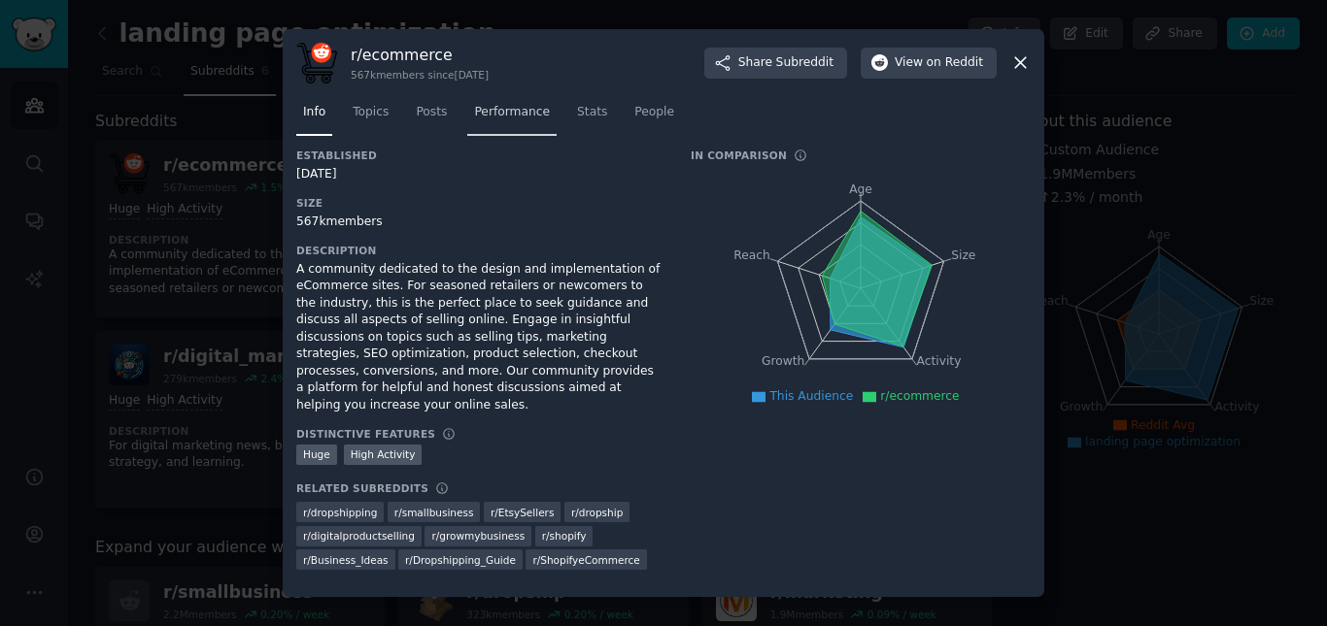
click at [481, 121] on span "Performance" at bounding box center [512, 112] width 76 height 17
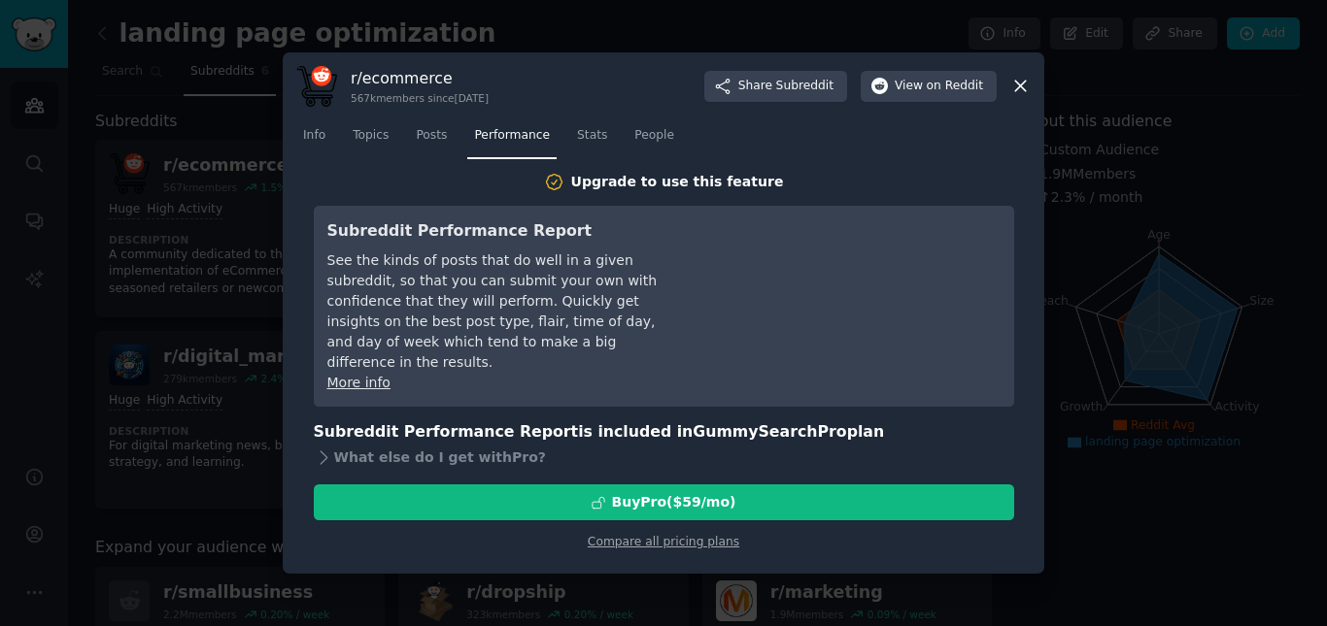
click at [404, 133] on nav "Info Topics Posts Performance Stats People" at bounding box center [663, 140] width 734 height 40
click at [416, 135] on span "Posts" at bounding box center [431, 135] width 31 height 17
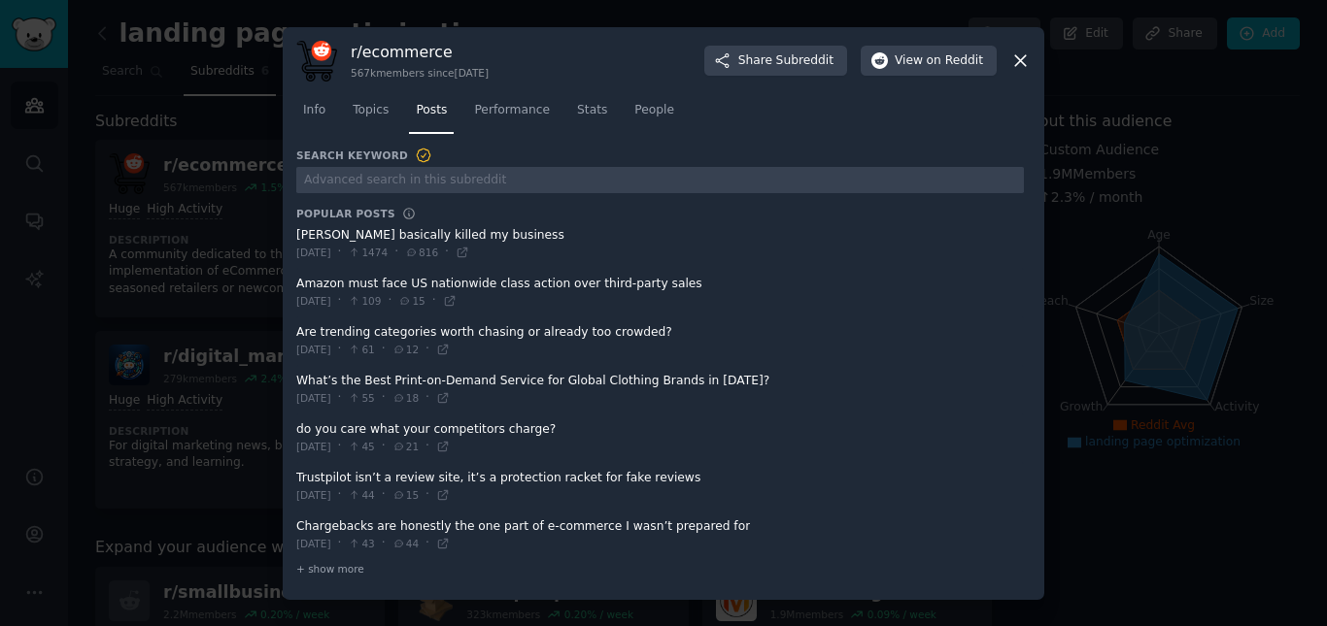
click at [414, 237] on span at bounding box center [659, 244] width 727 height 48
click at [469, 254] on icon at bounding box center [462, 253] width 14 height 14
click at [163, 106] on div at bounding box center [663, 313] width 1327 height 626
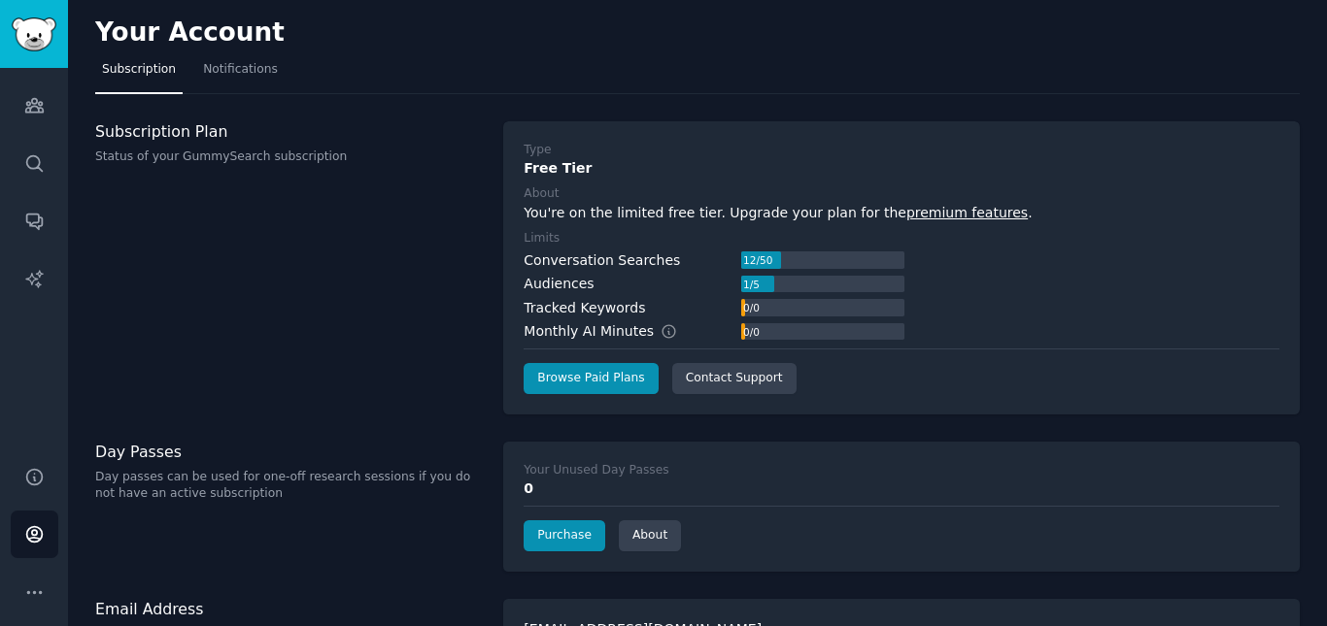
scroll to position [61, 0]
